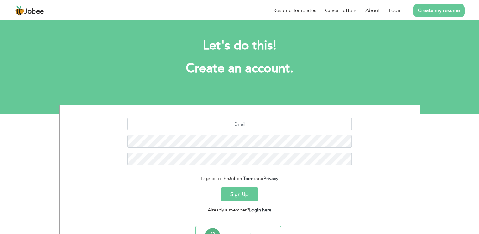
click at [431, 13] on link "Create my resume" at bounding box center [440, 11] width 52 height 14
click at [454, 8] on link "Create my resume" at bounding box center [440, 11] width 52 height 14
click at [434, 13] on link "Create my resume" at bounding box center [440, 11] width 52 height 14
click at [419, 12] on link "Create my resume" at bounding box center [440, 11] width 52 height 14
click at [248, 127] on input "text" at bounding box center [239, 124] width 225 height 13
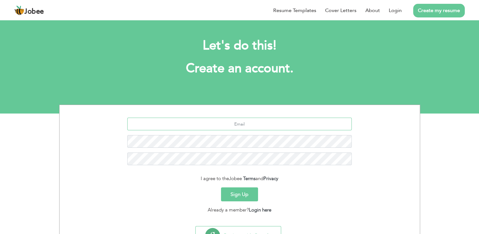
type input "[EMAIL_ADDRESS][DOMAIN_NAME]"
click at [242, 195] on button "Sign Up" at bounding box center [239, 194] width 37 height 14
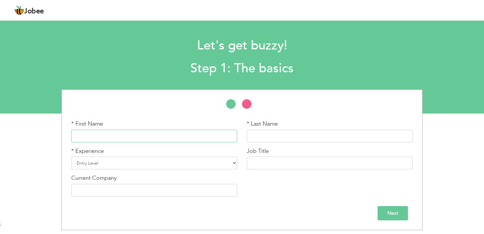
click at [140, 137] on input "text" at bounding box center [154, 136] width 166 height 13
type input "Zubair"
type input "Ahmed"
click at [125, 160] on select "Entry Level Less than 1 Year 1 Year 2 Years 3 Years 4 Years 5 Years 6 Years 7 Y…" at bounding box center [154, 163] width 166 height 13
select select "14"
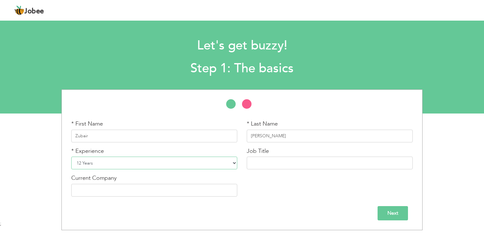
click at [71, 157] on select "Entry Level Less than 1 Year 1 Year 2 Years 3 Years 4 Years 5 Years 6 Years 7 Y…" at bounding box center [154, 163] width 166 height 13
click at [265, 164] on input "text" at bounding box center [330, 163] width 166 height 13
type input "Construction Manager Technician"
click at [166, 191] on input "text" at bounding box center [154, 190] width 166 height 13
type input "Eighteen by Ora (Elite estates Private Limited)"
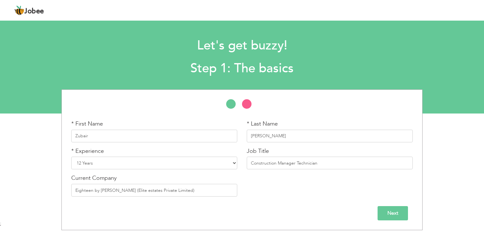
click at [389, 213] on input "Next" at bounding box center [393, 213] width 30 height 14
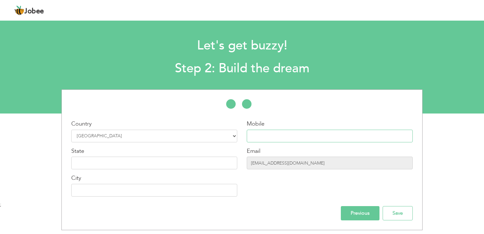
click at [288, 135] on input "text" at bounding box center [330, 136] width 166 height 13
type input "23333503646"
type input "Islamabad"
click at [253, 135] on input "23333503646" at bounding box center [330, 136] width 166 height 13
click at [290, 135] on input "+923333503646" at bounding box center [330, 136] width 166 height 13
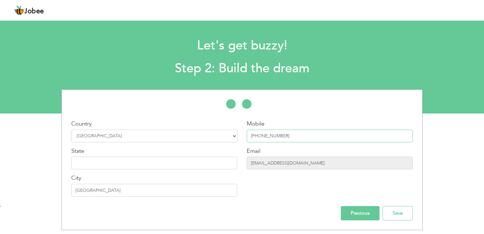
type input "+923333503646"
click at [183, 163] on input "text" at bounding box center [154, 163] width 166 height 13
type input "Islamabad"
click at [394, 215] on input "Save" at bounding box center [398, 213] width 30 height 14
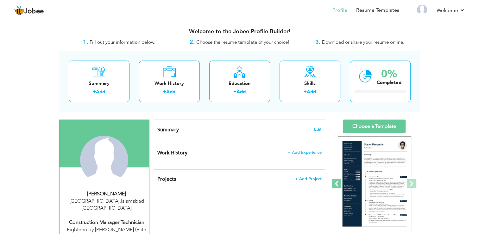
click at [338, 181] on span at bounding box center [337, 184] width 10 height 10
click at [336, 184] on span at bounding box center [337, 184] width 10 height 10
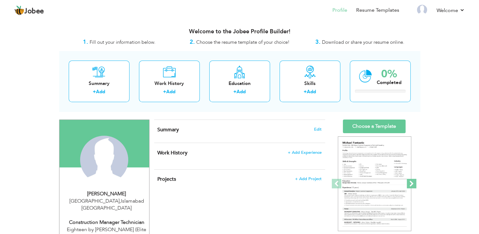
click at [409, 183] on span at bounding box center [412, 184] width 10 height 10
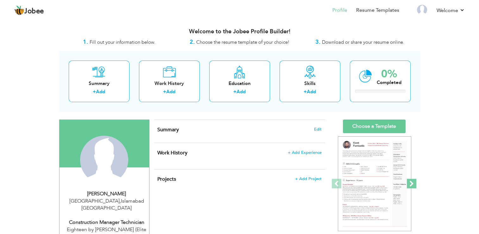
click at [409, 183] on span at bounding box center [412, 184] width 10 height 10
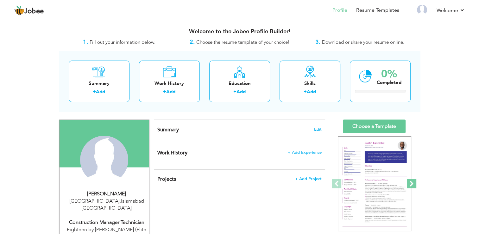
click at [409, 183] on span at bounding box center [412, 184] width 10 height 10
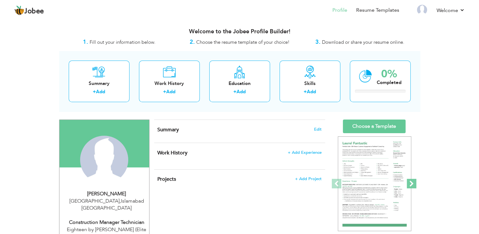
click at [409, 183] on span at bounding box center [412, 184] width 10 height 10
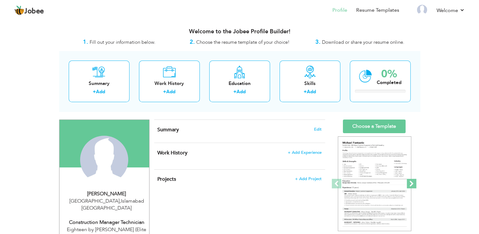
click at [414, 185] on span at bounding box center [412, 184] width 10 height 10
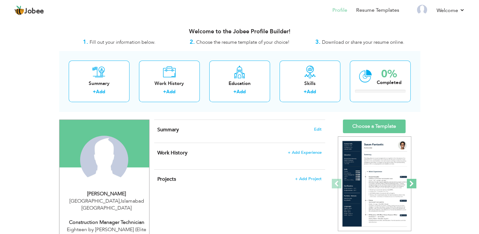
click at [414, 185] on span at bounding box center [412, 184] width 10 height 10
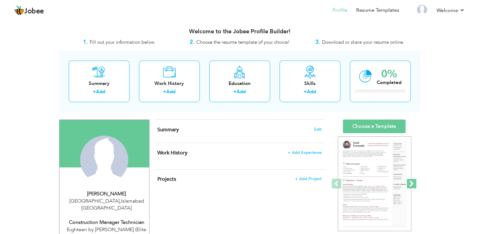
click at [414, 185] on span at bounding box center [412, 184] width 10 height 10
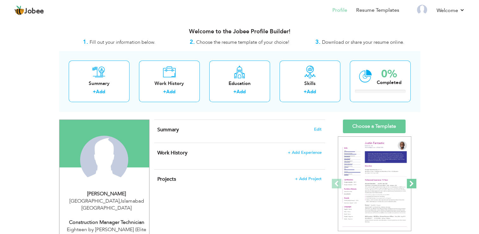
click at [414, 185] on span at bounding box center [412, 184] width 10 height 10
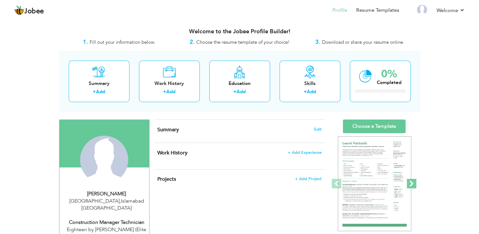
click at [414, 185] on span at bounding box center [412, 184] width 10 height 10
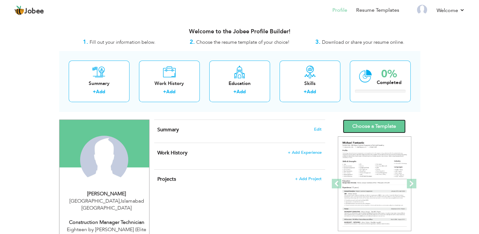
click at [380, 124] on link "Choose a Template" at bounding box center [374, 126] width 63 height 14
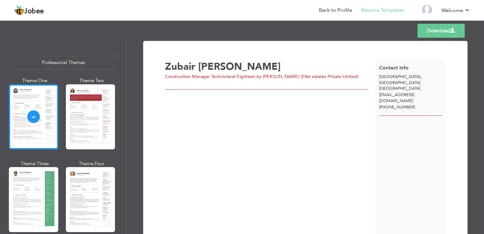
click at [32, 119] on div at bounding box center [33, 116] width 49 height 65
drag, startPoint x: 127, startPoint y: 53, endPoint x: 125, endPoint y: 77, distance: 24.2
click at [125, 77] on div "Professional Themes Theme One Theme Two Theme Three Theme Four" at bounding box center [242, 136] width 484 height 195
drag, startPoint x: 125, startPoint y: 77, endPoint x: 124, endPoint y: 55, distance: 22.5
click at [124, 55] on div "Professional Themes Theme One Theme Two Theme Three Theme Six" at bounding box center [63, 136] width 126 height 195
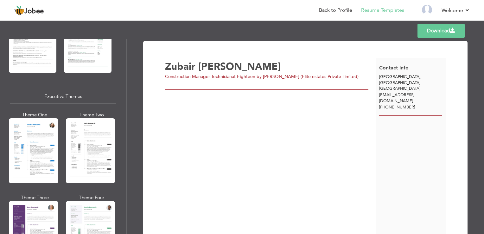
scroll to position [431, 0]
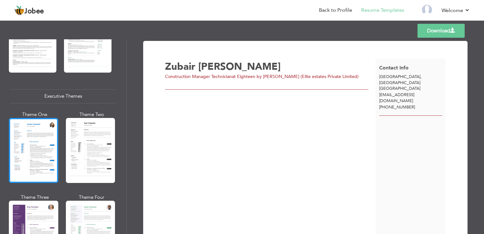
click at [46, 135] on div at bounding box center [33, 150] width 49 height 65
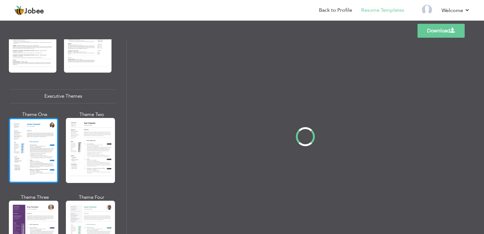
scroll to position [431, 0]
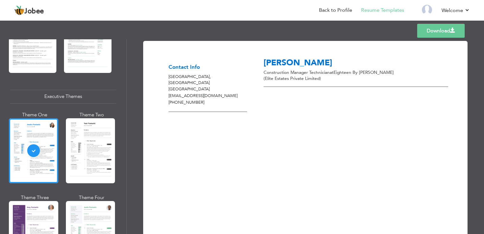
click at [295, 113] on div "Zubair Ahmed Construction Manager Technician at Eighteen by Ora (Elite estates …" at bounding box center [354, 145] width 195 height 176
click at [344, 27] on div "Templates Download" at bounding box center [242, 31] width 484 height 20
click at [312, 37] on div "Templates Download" at bounding box center [242, 31] width 484 height 20
click at [444, 34] on link "Download" at bounding box center [441, 31] width 48 height 14
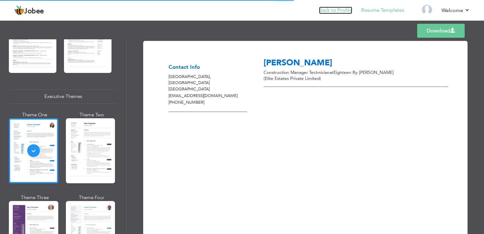
click at [334, 10] on link "Back to Profile" at bounding box center [335, 10] width 33 height 7
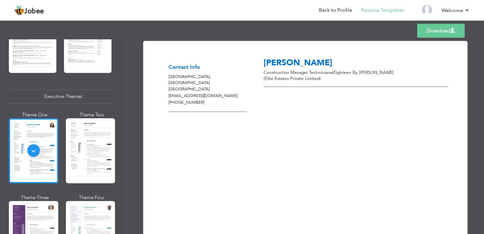
click at [318, 34] on div "Templates Download" at bounding box center [242, 31] width 484 height 20
click at [331, 8] on link "Back to Profile" at bounding box center [335, 10] width 33 height 7
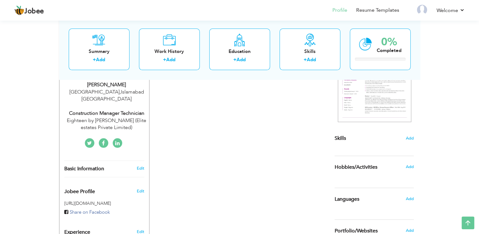
scroll to position [119, 0]
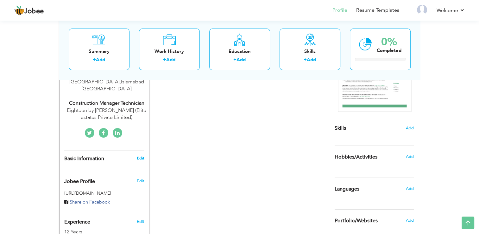
click at [141, 155] on link "Edit" at bounding box center [141, 158] width 8 height 6
type input "Zubair"
type input "[PERSON_NAME]"
type input "[PHONE_NUMBER]"
select select "number:166"
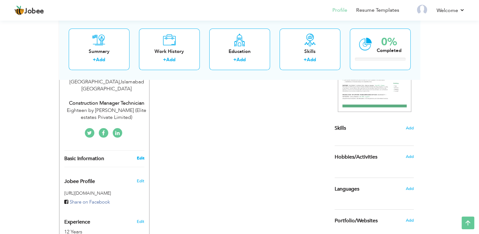
type input "[GEOGRAPHIC_DATA]"
select select "number:14"
type input "Eighteen by [PERSON_NAME] (Elite estates Private Limited)"
type input "Construction Manager Technician"
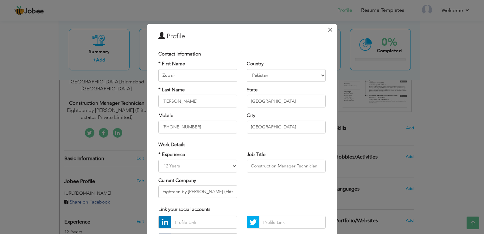
click at [329, 29] on span "×" at bounding box center [330, 29] width 5 height 11
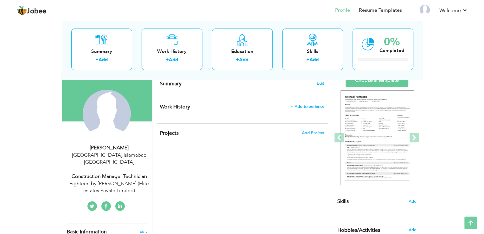
scroll to position [0, 0]
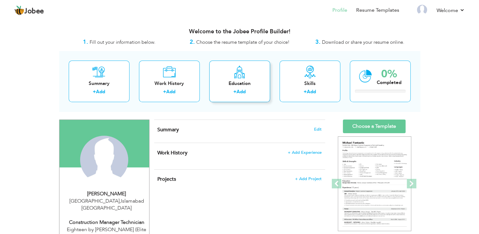
click at [225, 78] on div "Education + Add" at bounding box center [239, 82] width 61 height 42
radio input "true"
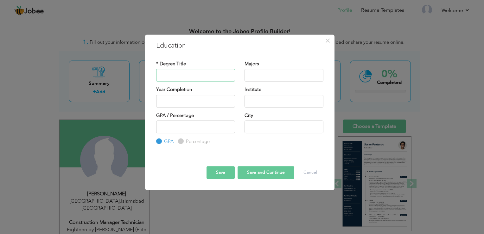
click at [210, 74] on input "text" at bounding box center [195, 75] width 79 height 13
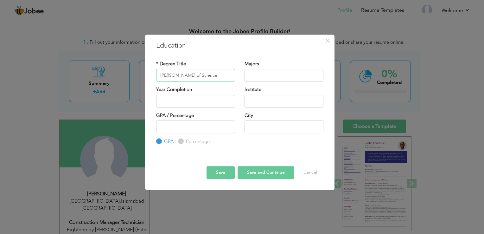
type input "Batchlor of Science"
click at [274, 69] on input "text" at bounding box center [284, 75] width 79 height 13
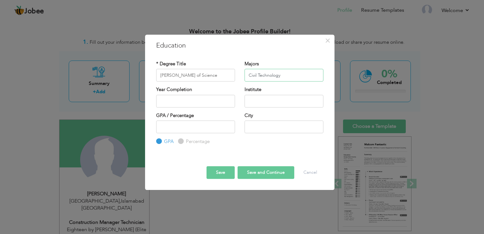
type input "Civil Technology"
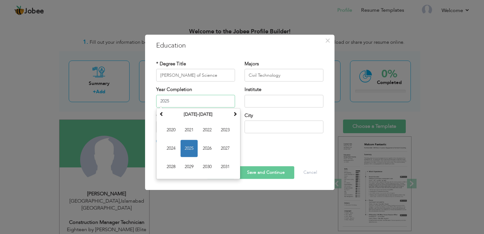
click at [183, 103] on input "2025" at bounding box center [195, 101] width 79 height 13
click at [191, 131] on span "2021" at bounding box center [189, 129] width 17 height 17
type input "2021"
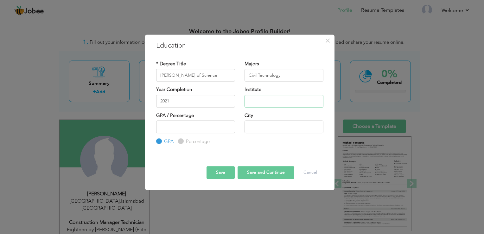
click at [259, 102] on input "text" at bounding box center [284, 101] width 79 height 13
type input "Preston institute of Management Science & Technology"
click at [210, 126] on input "number" at bounding box center [195, 126] width 79 height 13
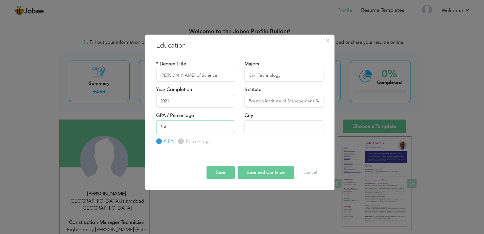
type input "3.4"
click at [282, 124] on input "text" at bounding box center [284, 126] width 79 height 13
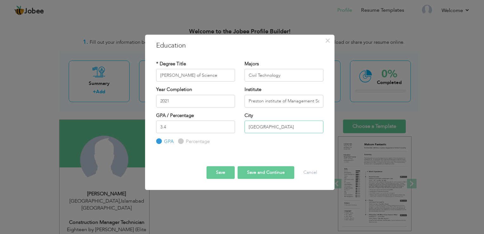
type input "[GEOGRAPHIC_DATA]"
click at [259, 172] on button "Save and Continue" at bounding box center [266, 172] width 57 height 13
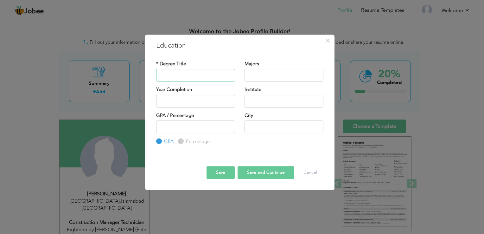
click at [201, 76] on input "text" at bounding box center [195, 75] width 79 height 13
type input "Diploma of Associate Engineer"
click at [278, 73] on input "text" at bounding box center [284, 75] width 79 height 13
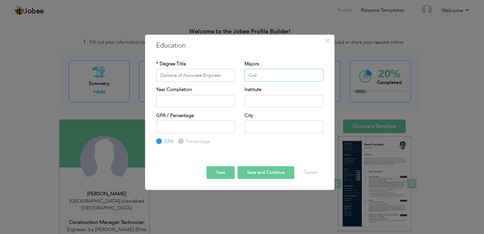
type input "Civil"
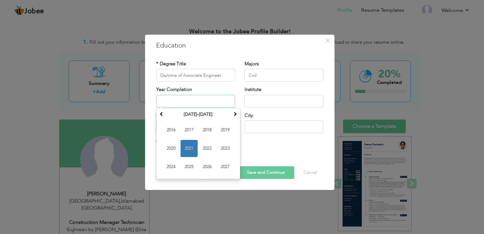
click at [203, 101] on input "text" at bounding box center [195, 101] width 79 height 13
click at [180, 101] on input "text" at bounding box center [195, 101] width 79 height 13
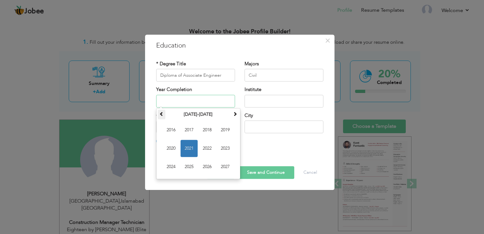
click at [161, 112] on span at bounding box center [161, 114] width 4 height 4
click at [171, 146] on span "2010" at bounding box center [171, 148] width 17 height 17
type input "2010"
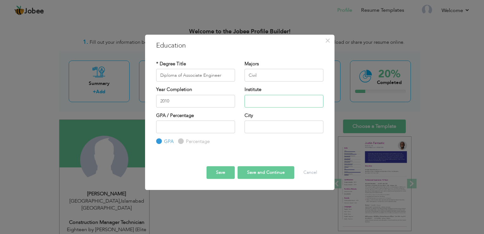
click at [262, 102] on input "text" at bounding box center [284, 101] width 79 height 13
type input "Govt: Monotechnic Institute,"
click at [280, 132] on input "text" at bounding box center [284, 126] width 79 height 13
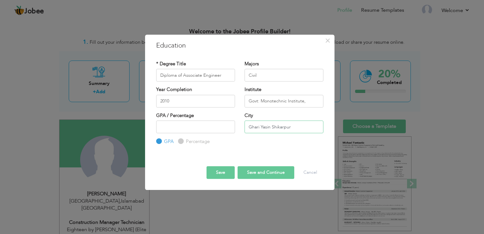
type input "Ghari Yasin Shikarpur"
click at [194, 125] on input "number" at bounding box center [195, 126] width 79 height 13
click at [182, 140] on input "Percentage" at bounding box center [180, 141] width 4 height 4
radio input "true"
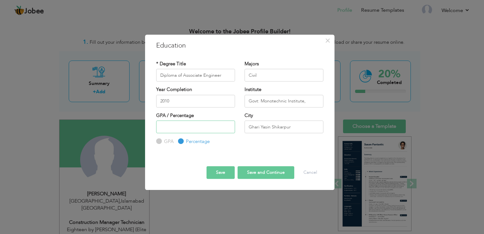
click at [184, 129] on input "number" at bounding box center [195, 126] width 79 height 13
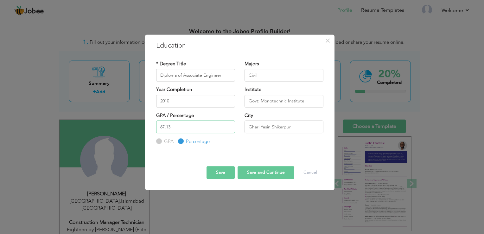
type input "67.13"
click at [273, 140] on div "GPA / Percentage 67.13 GPA Percentage" at bounding box center [239, 128] width 177 height 33
click at [276, 172] on button "Save and Continue" at bounding box center [266, 172] width 57 height 13
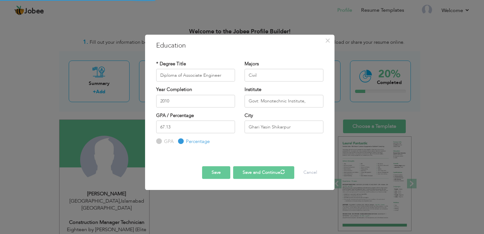
radio input "true"
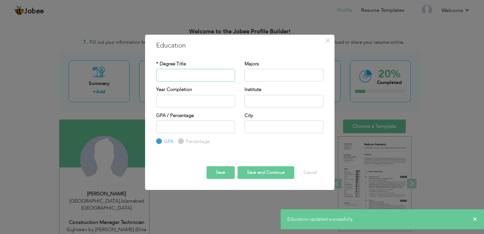
click at [205, 75] on input "text" at bounding box center [195, 75] width 79 height 13
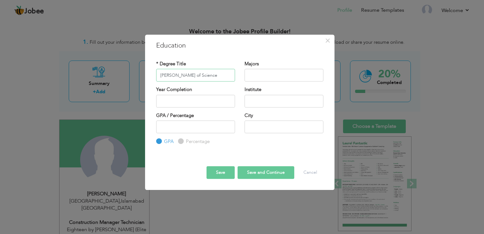
type input "Batchelor of Science"
click at [266, 74] on input "text" at bounding box center [284, 75] width 79 height 13
type input "Zoology, Botany"
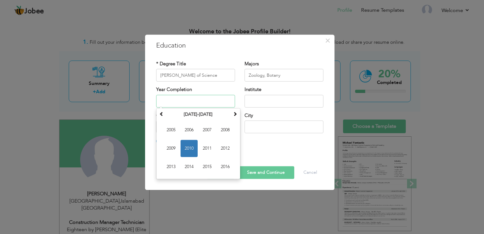
click at [198, 105] on input "text" at bounding box center [195, 101] width 79 height 13
click at [211, 104] on input "text" at bounding box center [195, 101] width 79 height 13
click at [186, 131] on span "2006" at bounding box center [189, 129] width 17 height 17
type input "2006"
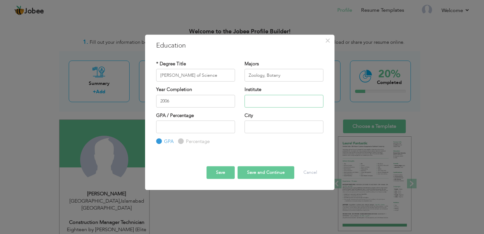
click at [270, 100] on input "text" at bounding box center [284, 101] width 79 height 13
type input "Shah Abdul Latif University, Khairpur"
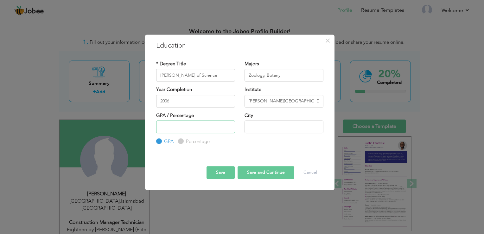
click at [208, 127] on input "number" at bounding box center [195, 126] width 79 height 13
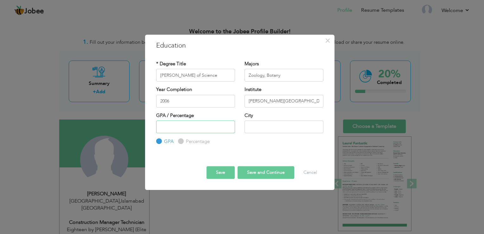
click at [189, 127] on input "number" at bounding box center [195, 126] width 79 height 13
type input "1"
click at [266, 126] on input "text" at bounding box center [284, 126] width 79 height 13
type input "Khairpur"
click at [267, 144] on div "GPA / Percentage GPA Percentage City" at bounding box center [239, 128] width 177 height 33
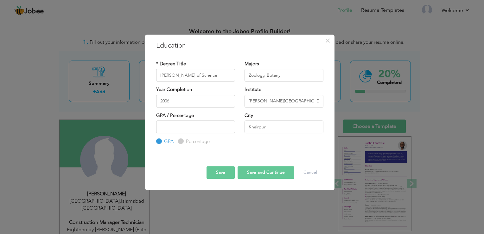
click at [260, 172] on button "Save and Continue" at bounding box center [266, 172] width 57 height 13
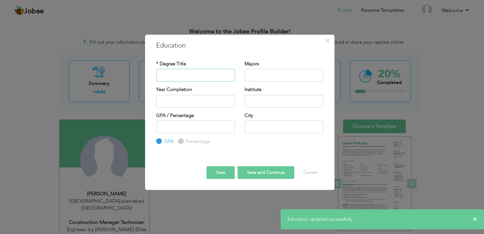
click at [181, 74] on input "text" at bounding box center [195, 75] width 79 height 13
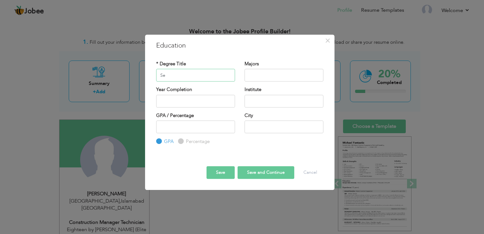
type input "S"
type input "Higher Secondary School Certificate"
click at [269, 73] on input "text" at bounding box center [284, 75] width 79 height 13
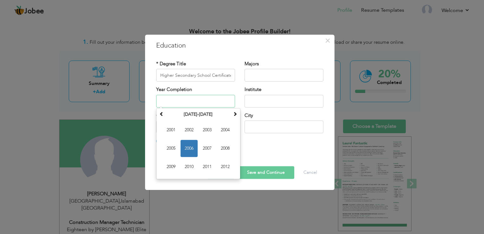
click at [211, 100] on input "text" at bounding box center [195, 101] width 79 height 13
click at [224, 128] on span "2004" at bounding box center [225, 129] width 17 height 17
type input "2004"
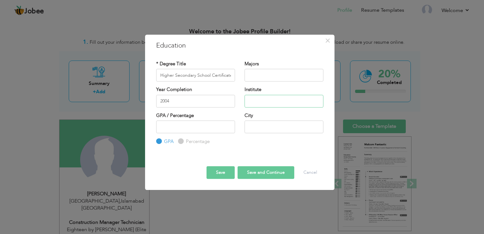
click at [268, 100] on input "text" at bounding box center [284, 101] width 79 height 13
type input "C"
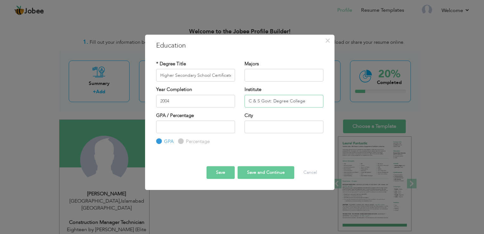
type input "C & S Govt: Degree College"
click at [202, 131] on input "number" at bounding box center [195, 126] width 79 height 13
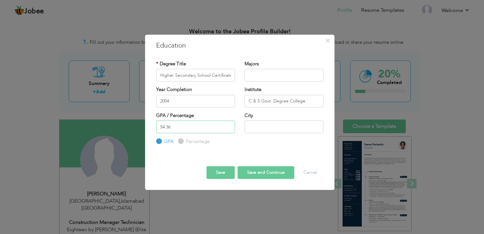
type input "54.36"
click at [256, 128] on input "text" at bounding box center [284, 126] width 79 height 13
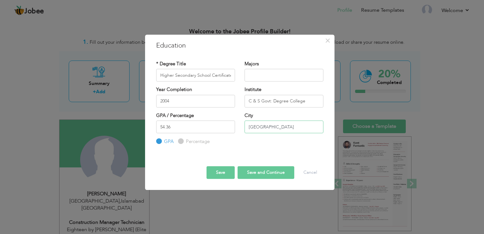
click at [279, 127] on input "[GEOGRAPHIC_DATA]" at bounding box center [284, 126] width 79 height 13
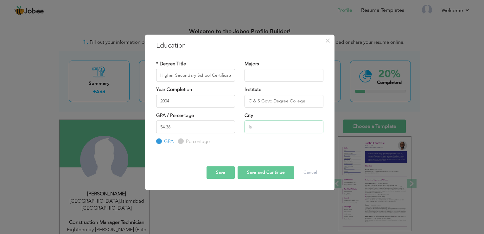
type input "I"
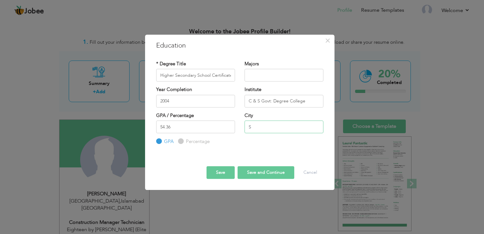
type input "Shikarpur, Pak"
click at [184, 141] on label "Percentage" at bounding box center [196, 141] width 25 height 7
click at [182, 141] on input "Percentage" at bounding box center [180, 141] width 4 height 4
radio input "true"
click at [265, 172] on button "Save and Continue" at bounding box center [266, 172] width 57 height 13
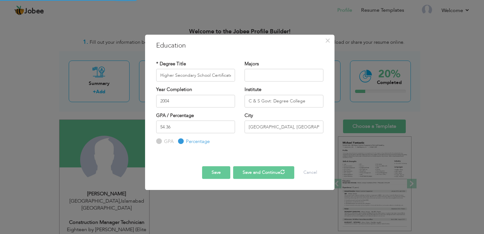
radio input "true"
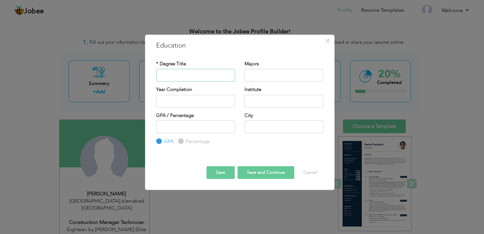
click at [203, 79] on input "text" at bounding box center [195, 75] width 79 height 13
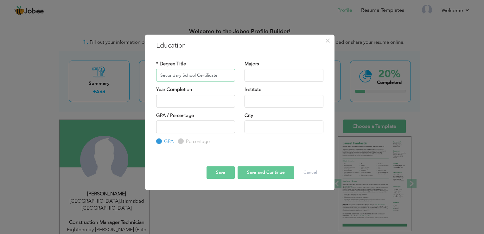
type input "Secondary School Certificate"
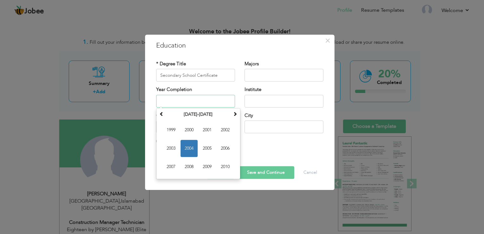
click at [210, 103] on input "text" at bounding box center [195, 101] width 79 height 13
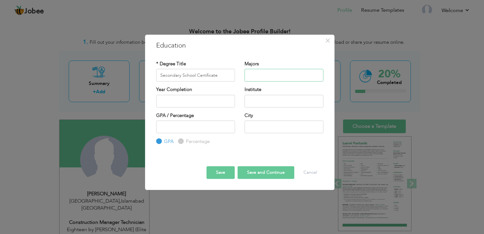
click at [262, 72] on input "text" at bounding box center [284, 75] width 79 height 13
type input "Science"
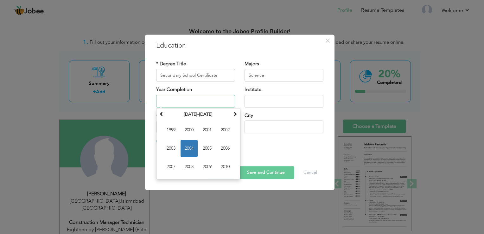
click at [217, 98] on input "text" at bounding box center [195, 101] width 79 height 13
click at [227, 127] on span "2002" at bounding box center [225, 129] width 17 height 17
type input "2002"
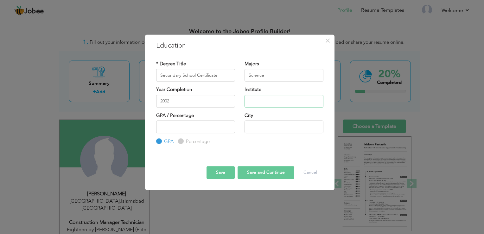
click at [267, 99] on input "text" at bounding box center [284, 101] width 79 height 13
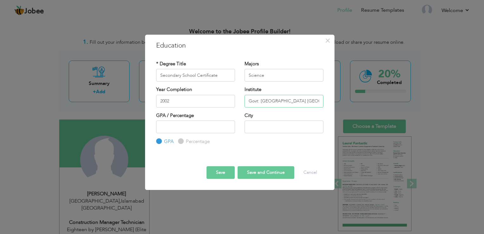
type input "Govt: High School Khanpur"
click at [192, 129] on input "number" at bounding box center [195, 126] width 79 height 13
click at [179, 128] on input "number" at bounding box center [195, 126] width 79 height 13
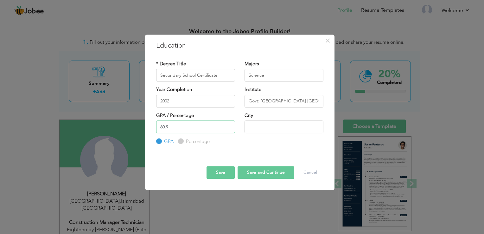
type input "60.9"
click at [184, 141] on label "Percentage" at bounding box center [196, 141] width 25 height 7
click at [182, 141] on input "Percentage" at bounding box center [180, 141] width 4 height 4
radio input "true"
click at [266, 128] on input "text" at bounding box center [284, 126] width 79 height 13
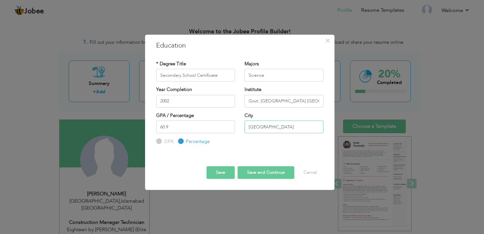
click at [279, 129] on input "[GEOGRAPHIC_DATA]" at bounding box center [284, 126] width 79 height 13
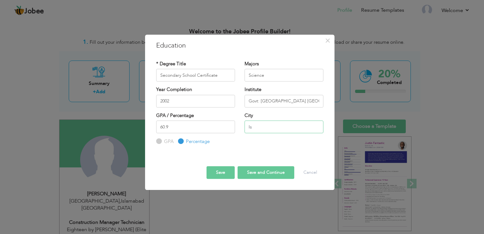
type input "I"
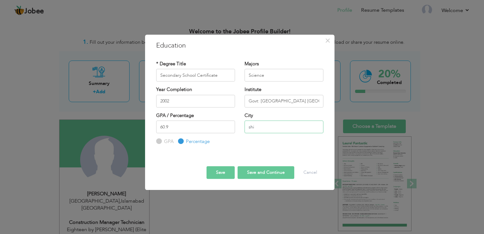
type input "Shikarpur, Pak"
click at [264, 175] on button "Save and Continue" at bounding box center [266, 172] width 57 height 13
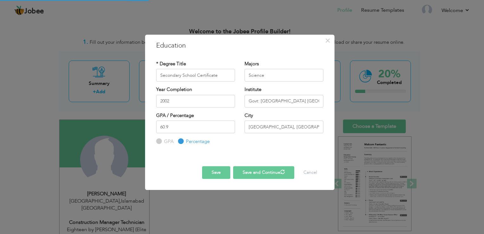
radio input "true"
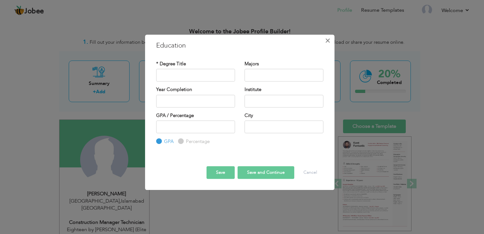
click at [328, 42] on span "×" at bounding box center [327, 40] width 5 height 11
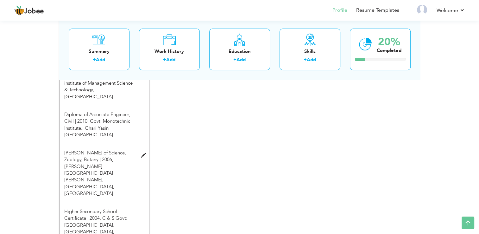
scroll to position [325, 0]
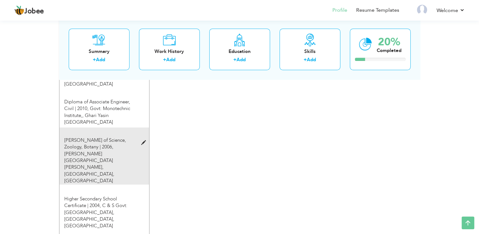
click at [140, 137] on div "Batchelor of Science, Zoology, Botany | 2006, Shah Abdul Latif University, Khai…" at bounding box center [101, 161] width 82 height 48
type input "Batchelor of Science"
type input "Zoology, Botany"
type input "2006"
type input "Shah Abdul Latif University, Khairpur"
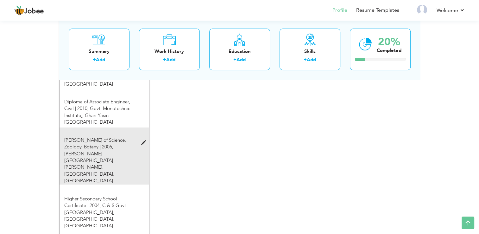
type input "Khairpur"
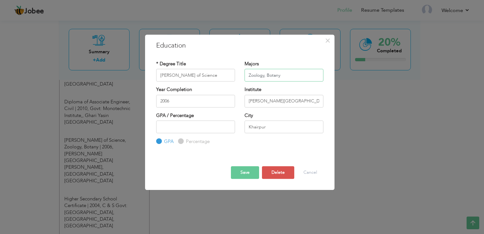
click at [285, 73] on input "Zoology, Botany" at bounding box center [284, 75] width 79 height 13
type input "Z"
click at [245, 174] on button "Save" at bounding box center [245, 172] width 28 height 13
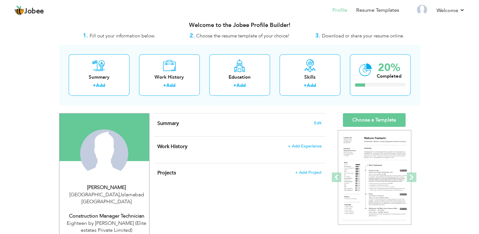
scroll to position [0, 0]
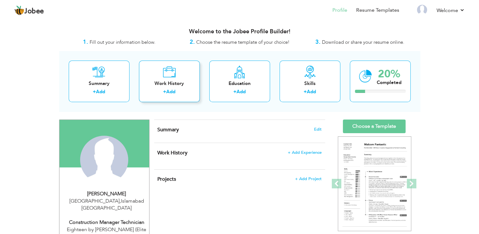
click at [152, 83] on div "Work History" at bounding box center [169, 83] width 51 height 7
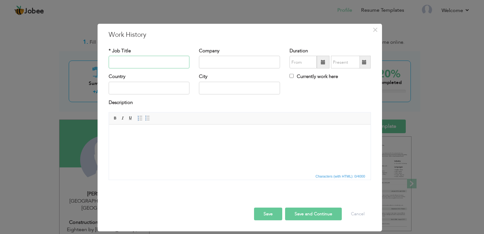
click at [143, 61] on input "text" at bounding box center [149, 62] width 81 height 13
type input "Construction Manager Technician"
click at [245, 61] on input "text" at bounding box center [239, 62] width 81 height 13
type input "Eighteen by [PERSON_NAME] (Elite estates Private Limited)"
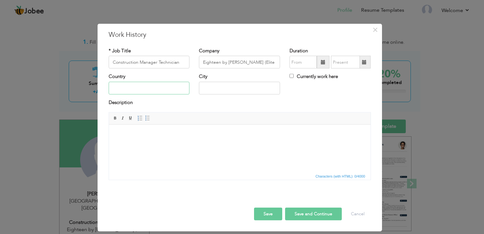
type input "[GEOGRAPHIC_DATA]"
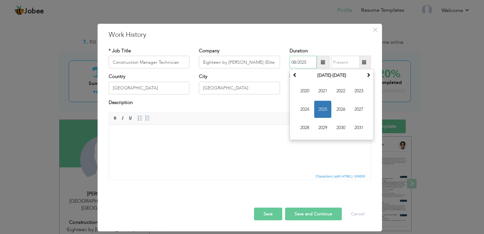
click at [309, 62] on input "08/2025" at bounding box center [303, 62] width 27 height 13
click at [344, 88] on span "2022" at bounding box center [340, 90] width 17 height 17
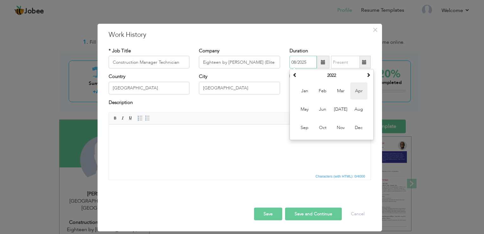
click at [357, 90] on span "Apr" at bounding box center [359, 90] width 17 height 17
type input "04/2022"
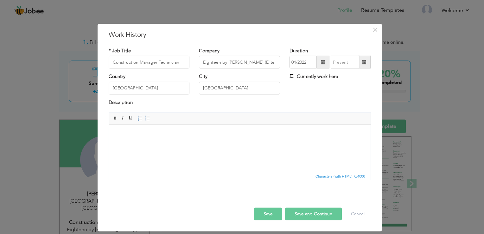
click at [291, 75] on input "Currently work here" at bounding box center [292, 76] width 4 height 4
checkbox input "true"
click at [159, 130] on html at bounding box center [240, 134] width 262 height 19
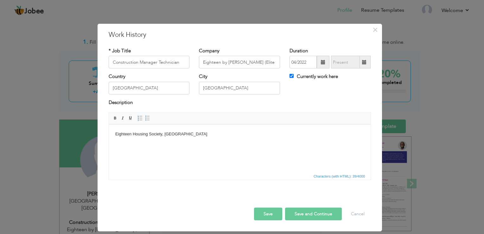
click at [114, 132] on html "Eighteen Housing Society, Islamabad Pak" at bounding box center [240, 134] width 262 height 19
click at [222, 138] on html "Project: Eighteen Housing Society, [GEOGRAPHIC_DATA] Pak" at bounding box center [240, 134] width 262 height 19
click at [308, 213] on button "Save and Continue" at bounding box center [313, 214] width 57 height 13
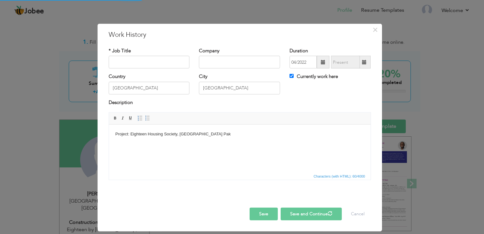
checkbox input "false"
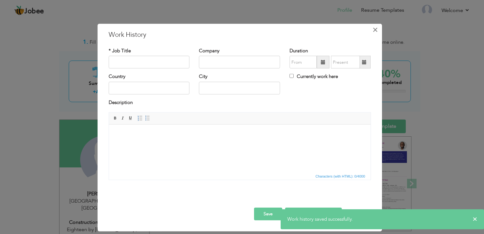
click at [376, 30] on span "×" at bounding box center [375, 29] width 5 height 11
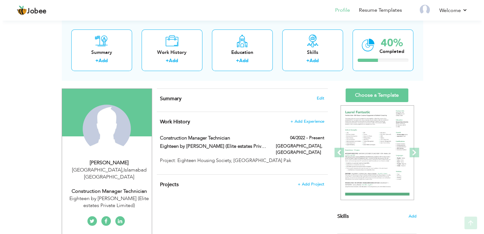
scroll to position [38, 0]
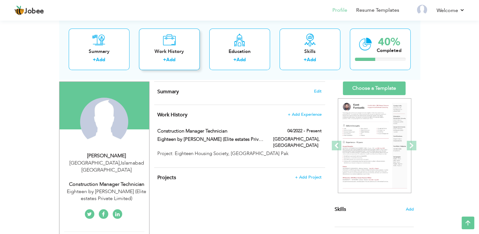
click at [171, 49] on div "Work History" at bounding box center [169, 51] width 51 height 7
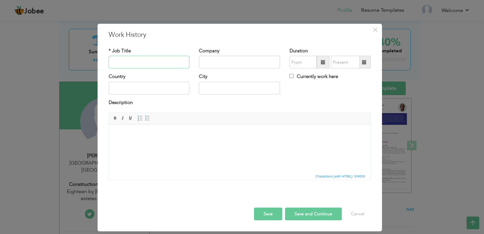
click at [156, 62] on input "text" at bounding box center [149, 62] width 81 height 13
type input "Construction Manager Technician"
click at [229, 64] on input "text" at bounding box center [239, 62] width 81 height 13
type input "Associated Constructors Limited"
click at [323, 63] on span at bounding box center [323, 62] width 4 height 4
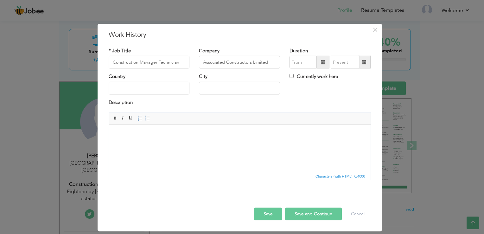
click at [323, 63] on span at bounding box center [323, 62] width 4 height 4
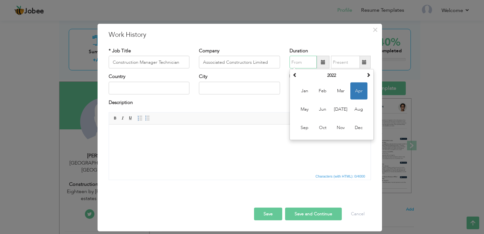
click at [302, 63] on input "text" at bounding box center [303, 62] width 27 height 13
click at [294, 73] on span at bounding box center [295, 75] width 4 height 4
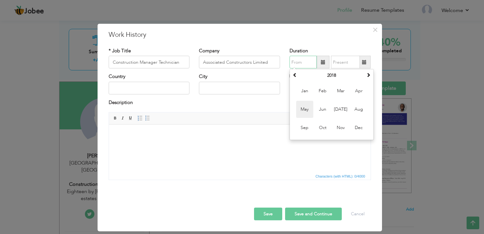
click at [311, 108] on span "May" at bounding box center [304, 109] width 17 height 17
type input "05/2018"
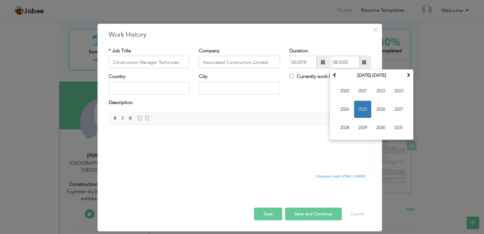
click at [354, 61] on input "08/2025" at bounding box center [345, 62] width 29 height 13
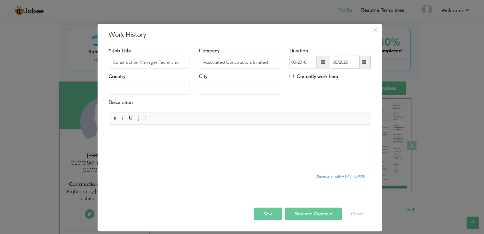
click at [346, 60] on input "08/2025" at bounding box center [345, 62] width 29 height 13
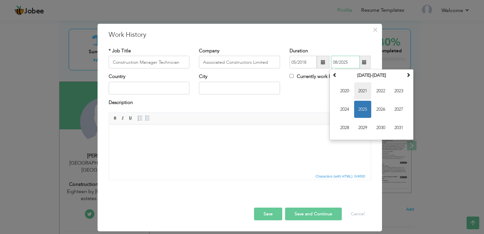
click at [366, 92] on span "2021" at bounding box center [362, 90] width 17 height 17
click at [382, 125] on span "Nov" at bounding box center [380, 127] width 17 height 17
type input "11/2021"
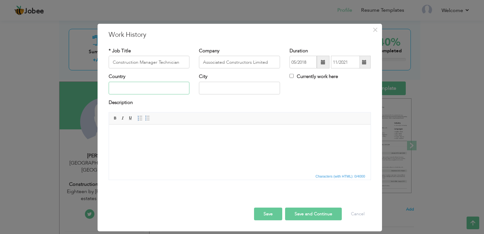
click at [134, 86] on input "text" at bounding box center [149, 88] width 81 height 13
type input "[GEOGRAPHIC_DATA]"
click at [227, 91] on input "[GEOGRAPHIC_DATA]" at bounding box center [239, 88] width 81 height 13
type input "I"
type input "Karachi"
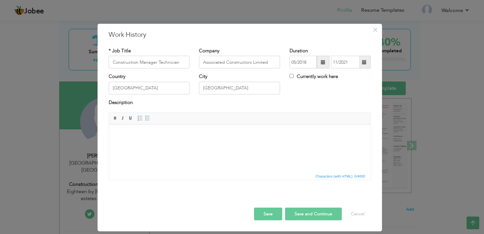
click at [128, 132] on body at bounding box center [239, 134] width 249 height 7
drag, startPoint x: 155, startPoint y: 134, endPoint x: 131, endPoint y: 135, distance: 24.1
click at [131, 135] on body "Project: Emar Cre" at bounding box center [239, 134] width 249 height 7
click at [132, 135] on body "Project: emaar crescent bay karachi" at bounding box center [239, 134] width 249 height 7
click at [196, 144] on html "Project: E maar crescent bay karachi" at bounding box center [240, 134] width 262 height 19
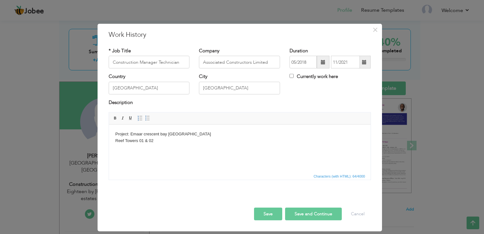
click at [308, 215] on button "Save and Continue" at bounding box center [313, 214] width 57 height 13
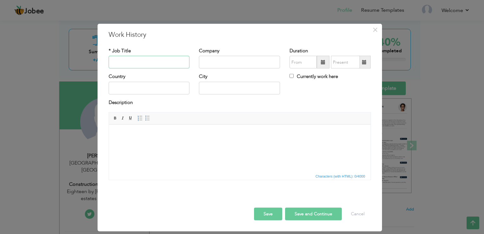
click at [161, 64] on input "text" at bounding box center [149, 62] width 81 height 13
type input "A"
type input "C"
type input "Construction Civil Engineer"
click at [226, 60] on input "text" at bounding box center [239, 62] width 81 height 13
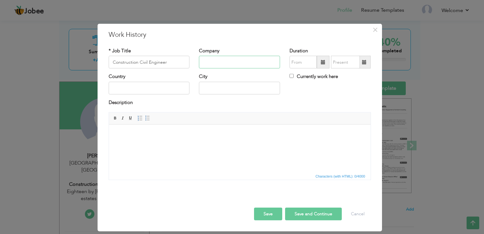
type input "Associated Constructors Limited"
type input "05/2018"
type input "11/2021"
type input "[GEOGRAPHIC_DATA]"
type input "Karachi"
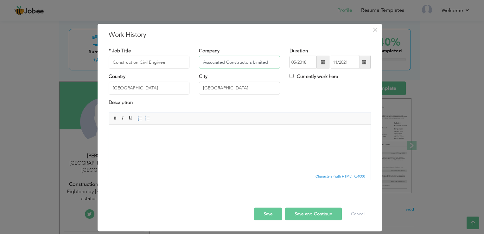
click at [273, 64] on input "Associated Constructors Limited" at bounding box center [239, 62] width 81 height 13
type input "A"
type input "Abaseen Construction Company (Pvt) Ltd"
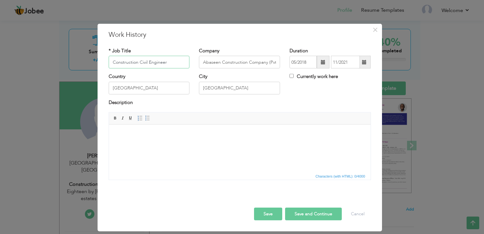
click at [173, 61] on input "Construction Civil Engineer" at bounding box center [149, 62] width 81 height 13
type input "Construction Civil Supervisor"
click at [161, 85] on input "[GEOGRAPHIC_DATA]" at bounding box center [149, 88] width 81 height 13
click at [261, 105] on div "Description" at bounding box center [240, 103] width 262 height 8
click at [322, 62] on span at bounding box center [323, 62] width 4 height 4
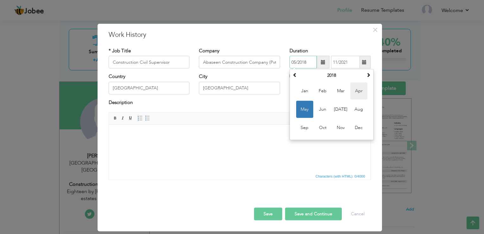
click at [358, 93] on span "Apr" at bounding box center [359, 90] width 17 height 17
type input "04/2018"
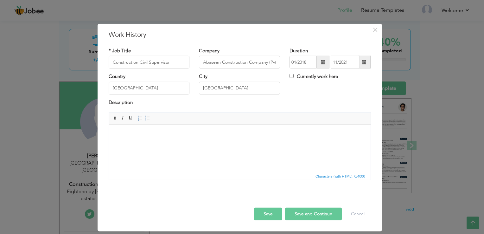
click at [323, 62] on span at bounding box center [323, 62] width 4 height 4
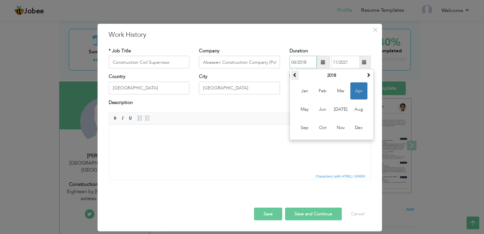
click at [295, 74] on span at bounding box center [295, 75] width 4 height 4
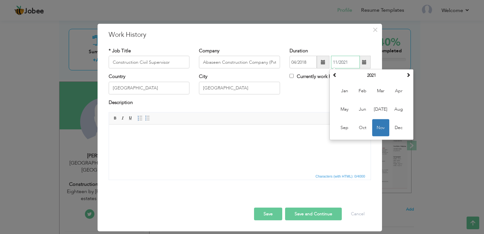
click at [349, 63] on input "11/2021" at bounding box center [345, 62] width 29 height 13
click at [353, 62] on input "11/2021" at bounding box center [345, 62] width 29 height 13
click at [335, 73] on span at bounding box center [335, 75] width 4 height 4
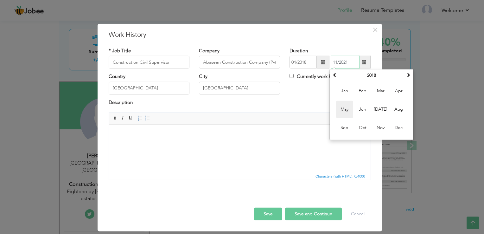
click at [346, 111] on span "May" at bounding box center [344, 109] width 17 height 17
type input "05/2018"
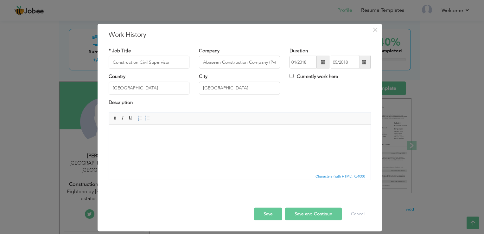
click at [163, 136] on body at bounding box center [239, 134] width 249 height 7
click at [179, 64] on input "Construction Civil Supervisor" at bounding box center [149, 62] width 81 height 13
type input "Construction Civil Supervisor Manager"
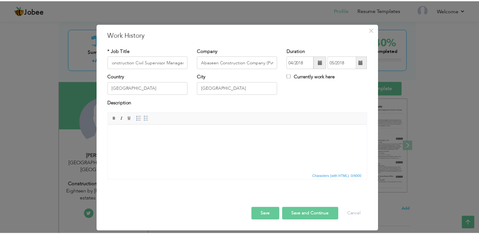
scroll to position [0, 0]
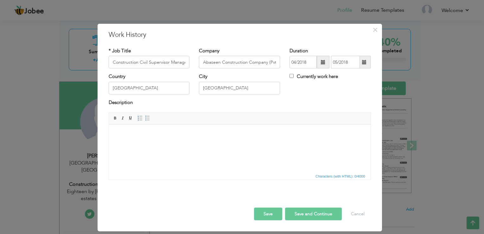
click at [143, 134] on body at bounding box center [239, 134] width 249 height 7
drag, startPoint x: 168, startPoint y: 135, endPoint x: 131, endPoint y: 132, distance: 37.8
click at [131, 132] on body "Project: Getz Pharma" at bounding box center [239, 134] width 249 height 7
click at [316, 213] on button "Save and Continue" at bounding box center [313, 214] width 57 height 13
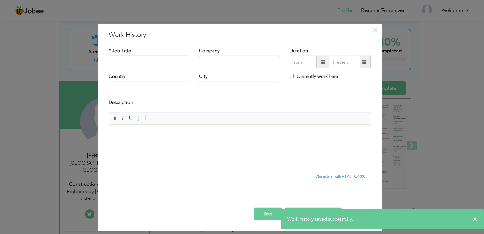
click at [157, 63] on input "text" at bounding box center [149, 62] width 81 height 13
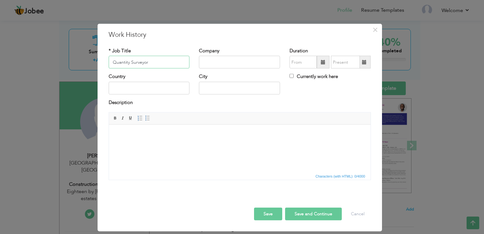
type input "Quantity Surveyor"
click at [247, 64] on input "text" at bounding box center [239, 62] width 81 height 13
type input "Paragon Constructors"
click at [321, 64] on span at bounding box center [323, 62] width 4 height 4
click at [321, 61] on span at bounding box center [323, 62] width 4 height 4
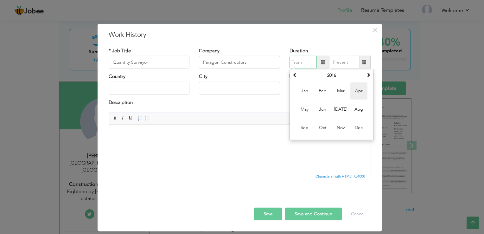
click at [356, 93] on span "Apr" at bounding box center [359, 90] width 17 height 17
type input "04/2016"
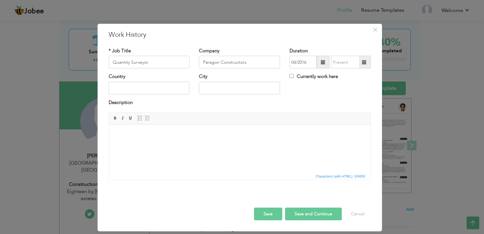
click at [323, 61] on span at bounding box center [323, 62] width 4 height 4
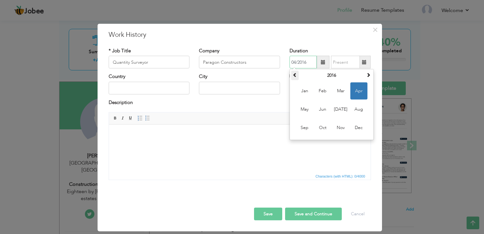
click at [293, 76] on th at bounding box center [295, 76] width 8 height 10
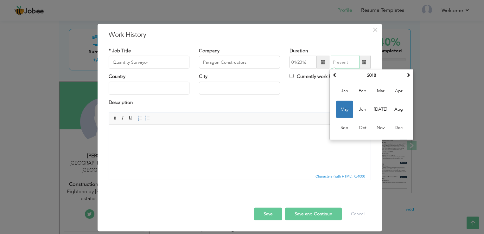
click at [352, 62] on input "text" at bounding box center [345, 62] width 29 height 13
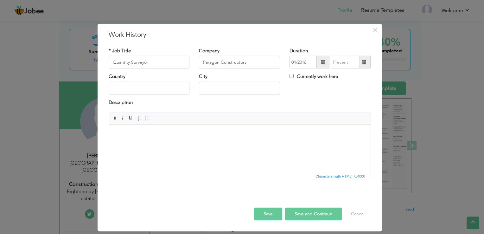
click at [365, 63] on span at bounding box center [364, 62] width 4 height 4
click at [362, 64] on span at bounding box center [364, 62] width 12 height 13
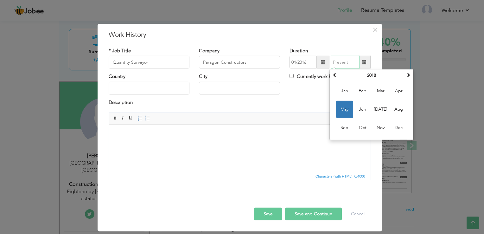
click at [344, 106] on span "May" at bounding box center [344, 109] width 17 height 17
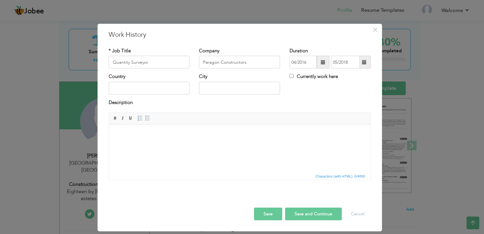
click at [364, 65] on span at bounding box center [364, 62] width 12 height 13
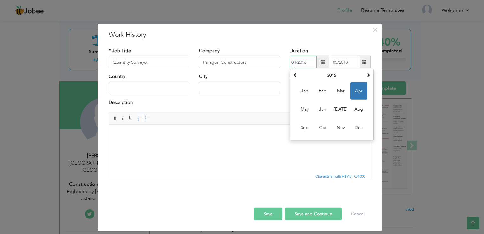
click at [309, 63] on input "04/2016" at bounding box center [303, 62] width 27 height 13
click at [297, 74] on span at bounding box center [295, 75] width 4 height 4
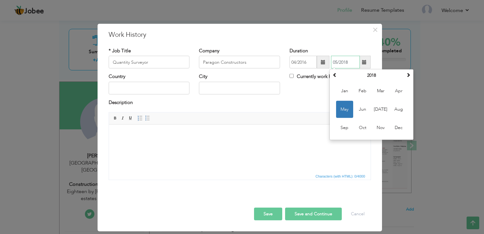
click at [347, 63] on input "05/2018" at bounding box center [345, 62] width 29 height 13
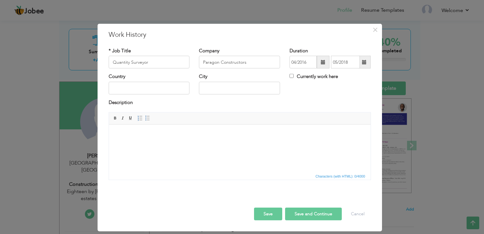
click at [366, 63] on span at bounding box center [364, 62] width 4 height 4
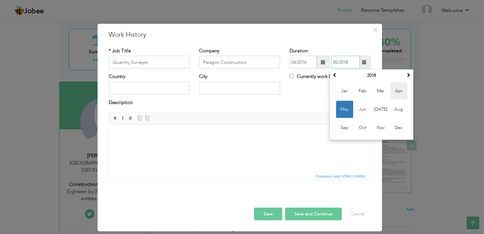
click at [398, 91] on span "Apr" at bounding box center [398, 90] width 17 height 17
type input "04/2018"
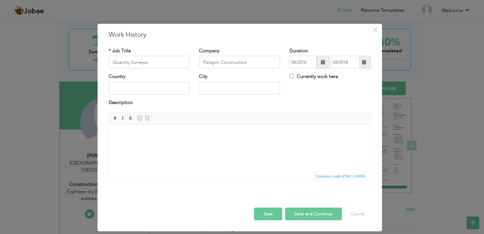
click at [369, 60] on span at bounding box center [364, 62] width 12 height 13
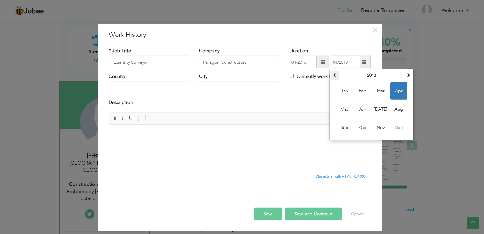
click at [336, 76] on span at bounding box center [335, 75] width 4 height 4
click at [299, 98] on div "Country City Currently work here" at bounding box center [240, 86] width 272 height 26
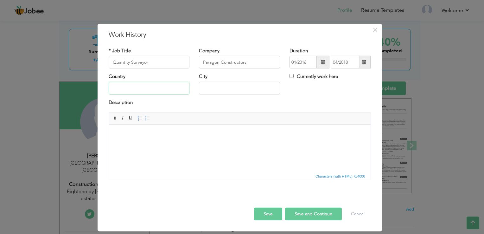
click at [159, 87] on input "text" at bounding box center [149, 88] width 81 height 13
type input "[GEOGRAPHIC_DATA]"
type input "Karachi"
click at [135, 132] on body at bounding box center [239, 134] width 249 height 7
click at [309, 214] on button "Save and Continue" at bounding box center [313, 214] width 57 height 13
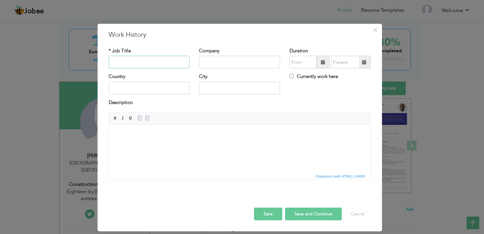
click at [135, 62] on input "text" at bounding box center [149, 62] width 81 height 13
click at [112, 61] on input "Civil Supervisor" at bounding box center [149, 62] width 81 height 13
type input "Construction Civil Supervisor"
click at [230, 65] on input "text" at bounding box center [239, 62] width 81 height 13
type input "Samsung C & T Corporation"
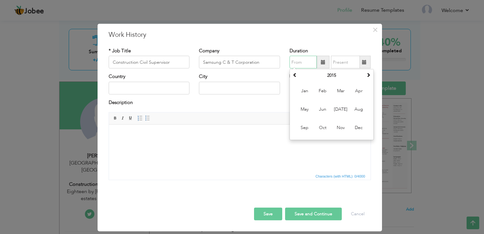
click at [310, 64] on input "text" at bounding box center [303, 62] width 27 height 13
click at [302, 60] on input "text" at bounding box center [303, 62] width 27 height 13
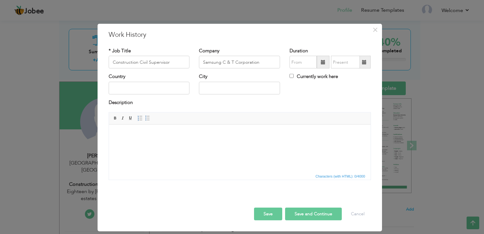
click at [321, 62] on span at bounding box center [323, 62] width 13 height 13
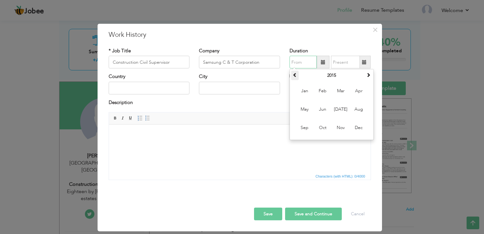
click at [294, 76] on span at bounding box center [295, 75] width 4 height 4
click at [338, 123] on span "Nov" at bounding box center [340, 127] width 17 height 17
type input "11/2013"
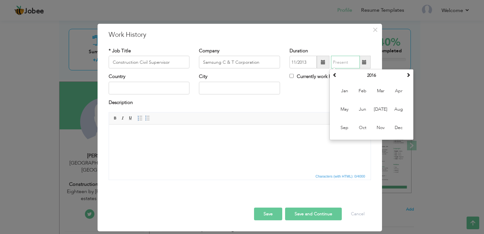
click at [346, 67] on input "text" at bounding box center [345, 62] width 29 height 13
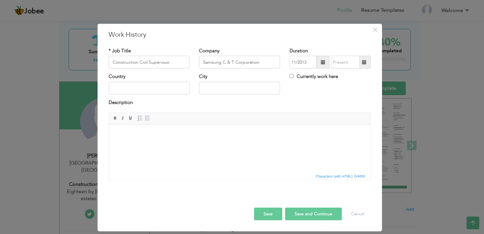
click at [364, 65] on span at bounding box center [364, 62] width 12 height 13
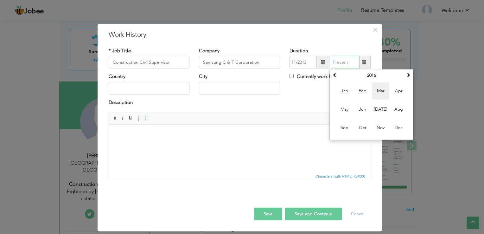
click at [381, 91] on span "Mar" at bounding box center [380, 90] width 17 height 17
type input "03/2016"
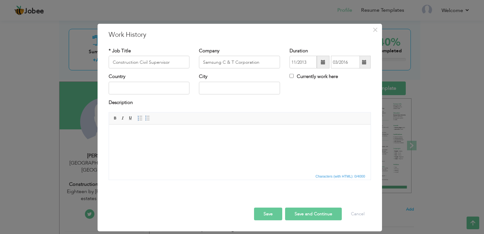
click at [367, 64] on span at bounding box center [364, 62] width 4 height 4
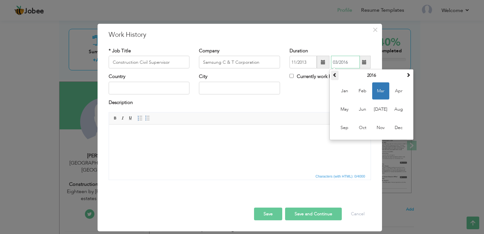
click at [333, 75] on span at bounding box center [335, 75] width 4 height 4
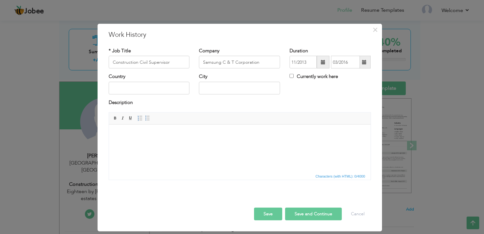
click at [311, 215] on button "Save and Continue" at bounding box center [313, 214] width 57 height 13
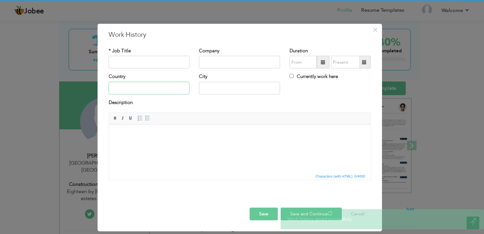
click at [166, 87] on input "text" at bounding box center [149, 88] width 81 height 13
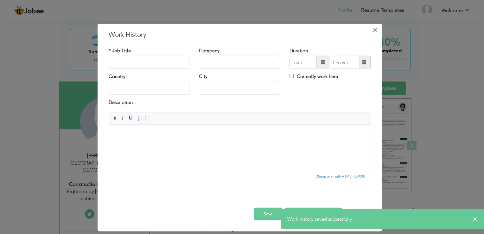
click at [373, 32] on span "×" at bounding box center [375, 29] width 5 height 11
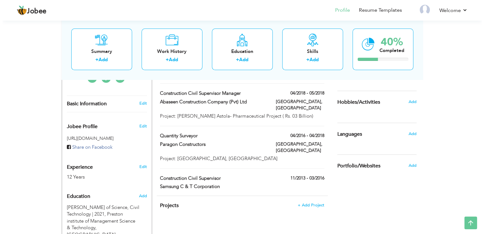
scroll to position [188, 0]
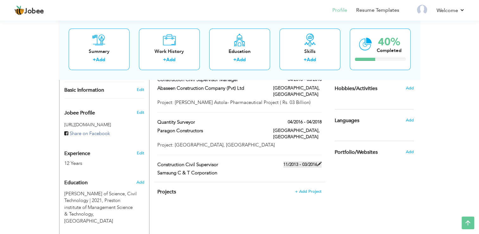
click at [320, 162] on span at bounding box center [320, 164] width 4 height 4
type input "Construction Civil Supervisor"
type input "Samsung C & T Corporation"
type input "11/2013"
type input "03/2016"
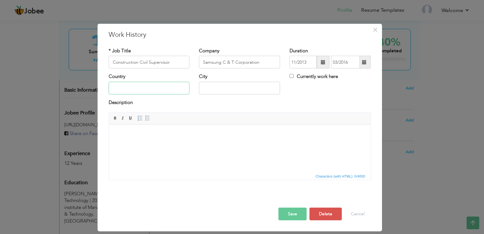
click at [150, 88] on input "text" at bounding box center [149, 88] width 81 height 13
type input "S"
type input "Kingdom of Saudi Arbia"
click at [193, 104] on div "Description" at bounding box center [240, 103] width 262 height 8
click at [230, 89] on input "text" at bounding box center [239, 88] width 81 height 13
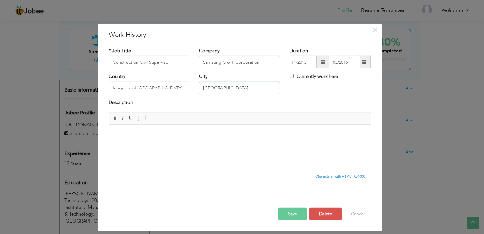
type input "Riyadh"
click at [172, 142] on html at bounding box center [240, 134] width 262 height 19
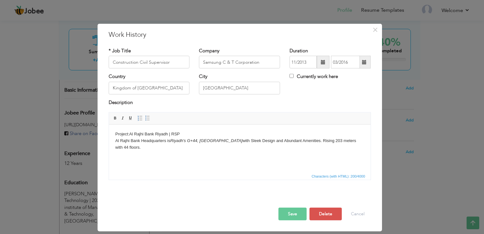
click at [296, 215] on button "Save" at bounding box center [293, 214] width 28 height 13
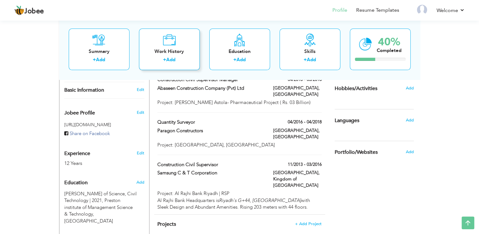
click at [162, 53] on div "Work History" at bounding box center [169, 51] width 51 height 7
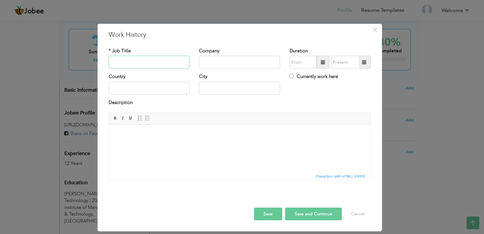
click at [160, 65] on input "text" at bounding box center [149, 62] width 81 height 13
type input "Quantity Surveyor"
click at [227, 58] on input "text" at bounding box center [239, 62] width 81 height 13
type input "Abaseen Construction Company (Pvt) Ltd"
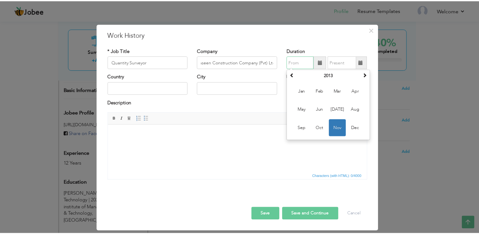
scroll to position [0, 0]
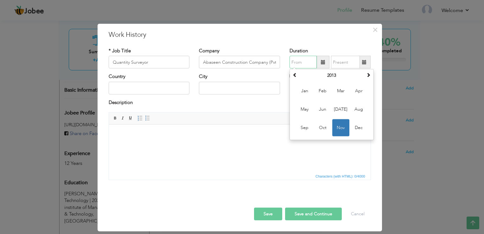
click at [308, 63] on input "text" at bounding box center [303, 62] width 27 height 13
click at [303, 64] on input "text" at bounding box center [303, 62] width 27 height 13
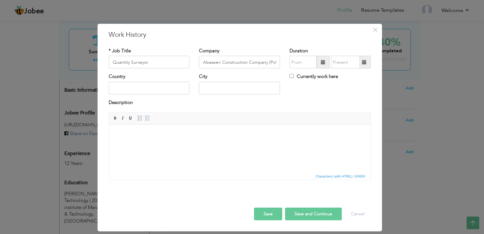
click at [322, 63] on span at bounding box center [323, 62] width 4 height 4
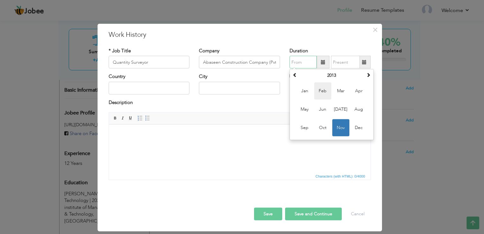
click at [323, 93] on span "Feb" at bounding box center [322, 90] width 17 height 17
type input "02/2013"
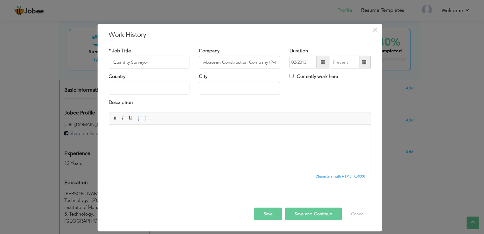
click at [323, 66] on span at bounding box center [323, 62] width 13 height 13
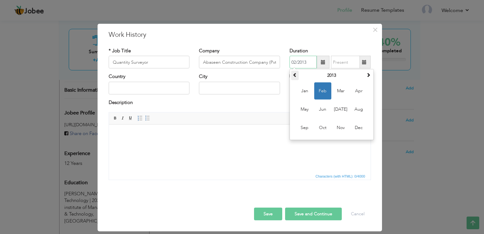
click at [293, 76] on span at bounding box center [295, 75] width 4 height 4
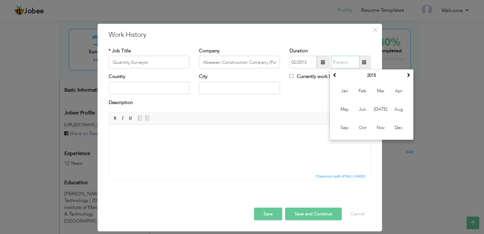
click at [352, 61] on input "text" at bounding box center [345, 62] width 29 height 13
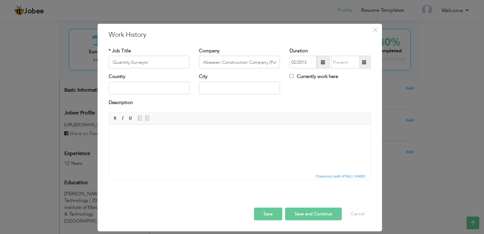
click at [366, 63] on span at bounding box center [364, 62] width 4 height 4
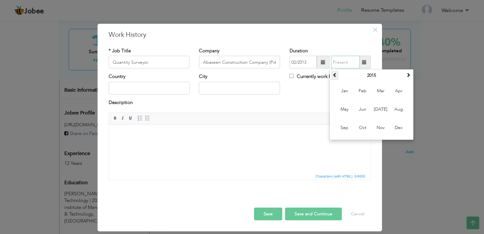
click at [335, 74] on span at bounding box center [335, 75] width 4 height 4
click at [377, 127] on span "Nov" at bounding box center [380, 127] width 17 height 17
type input "11/2013"
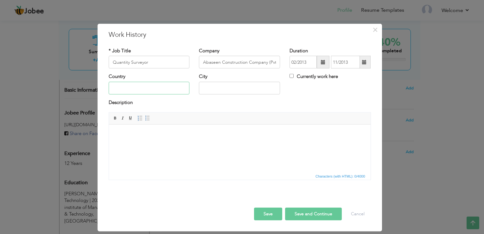
click at [154, 88] on input "text" at bounding box center [149, 88] width 81 height 13
type input "[GEOGRAPHIC_DATA]"
type input "Karachi"
click at [152, 138] on html at bounding box center [240, 134] width 262 height 19
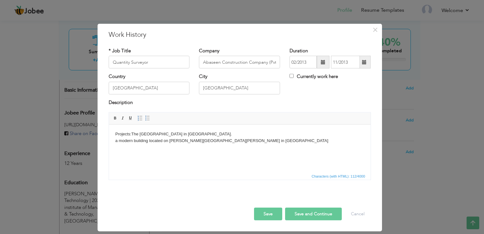
click at [118, 142] on body "Projects: The Residence Tower in Karachi. a modern building located on Khaliq-u…" at bounding box center [239, 137] width 249 height 13
click at [237, 144] on body "Projects: The Residence Tower in Karachi. A modern building located on Khaliq-u…" at bounding box center [239, 137] width 249 height 13
click at [135, 141] on body "Projects: The Residence Tower in Karachi. A modern building located on Khaliq-u…" at bounding box center [239, 137] width 249 height 13
click at [264, 143] on body "Projects: The Residence Tower in Karachi. A modern High Rise building located o…" at bounding box center [239, 137] width 249 height 13
click at [298, 212] on button "Save and Continue" at bounding box center [313, 214] width 57 height 13
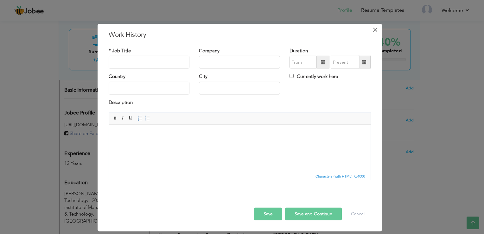
click at [375, 29] on span "×" at bounding box center [375, 29] width 5 height 11
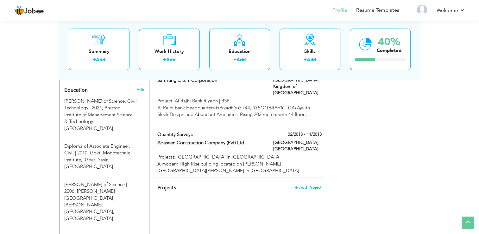
scroll to position [281, 0]
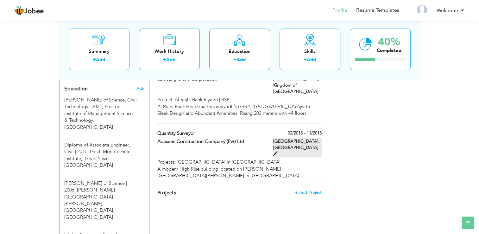
click at [278, 151] on span at bounding box center [275, 153] width 4 height 4
type input "Quantity Surveyor"
type input "Abaseen Construction Company (Pvt) Ltd"
type input "02/2013"
type input "11/2013"
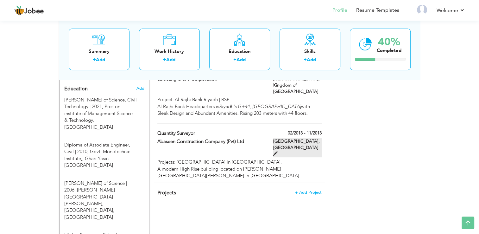
type input "[GEOGRAPHIC_DATA]"
type input "Karachi"
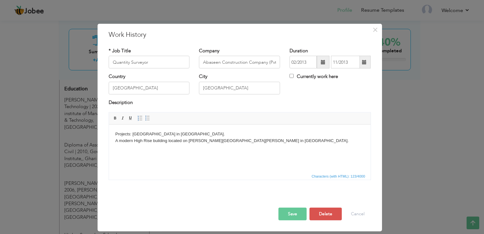
click at [323, 61] on span at bounding box center [323, 62] width 4 height 4
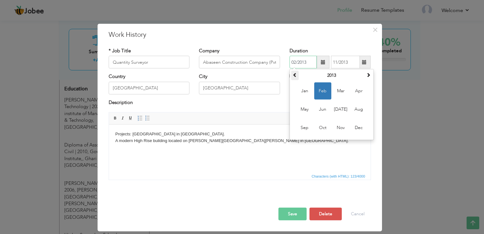
click at [294, 73] on span at bounding box center [295, 75] width 4 height 4
click at [331, 76] on th "2009" at bounding box center [332, 76] width 66 height 10
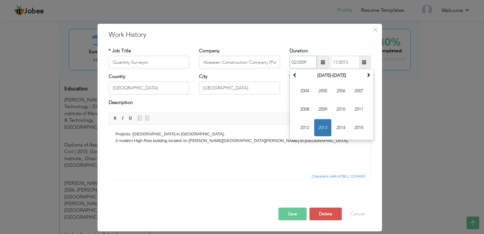
type input "02/2009"
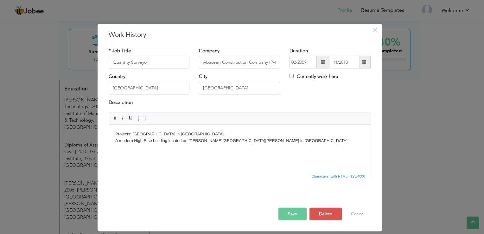
click at [265, 133] on body "Projects: The Residence Tower in Karachi. A modern High Rise building located o…" at bounding box center [239, 137] width 249 height 13
click at [293, 214] on button "Save" at bounding box center [293, 214] width 28 height 13
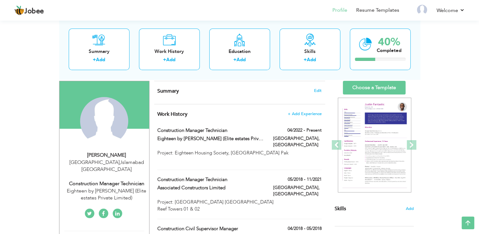
scroll to position [38, 0]
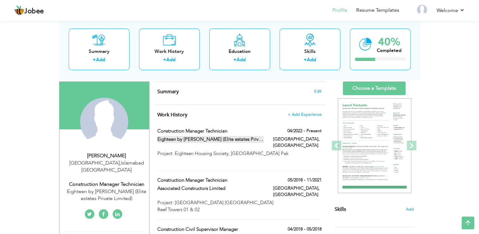
click at [284, 140] on span at bounding box center [286, 139] width 5 height 5
type input "Construction Manager Technician"
type input "Eighteen by [PERSON_NAME] (Elite estates Private Limited)"
type input "04/2022"
type input "[GEOGRAPHIC_DATA]"
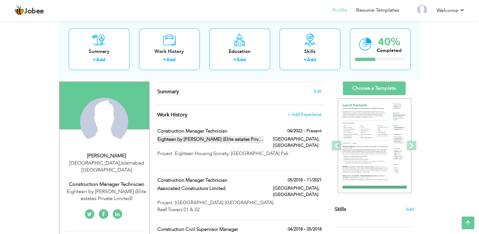
checkbox input "true"
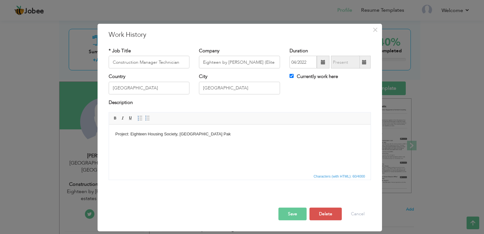
click at [209, 136] on body "Project: Eighteen Housing Society, [GEOGRAPHIC_DATA] Pak" at bounding box center [239, 137] width 249 height 13
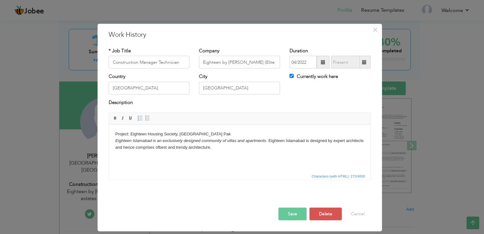
click at [159, 148] on body "Project: Eighteen Housing Society, Islamabad Pak Eighteen Islamabad is an exclu…" at bounding box center [239, 144] width 249 height 26
click at [173, 181] on div "Project: Eighteen Housing Society, Islamabad Pak Rich Text Editor, workEditor E…" at bounding box center [240, 148] width 272 height 73
click at [294, 214] on button "Save" at bounding box center [293, 214] width 28 height 13
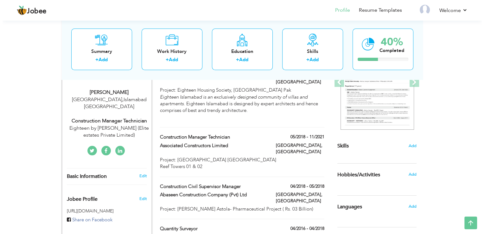
scroll to position [89, 0]
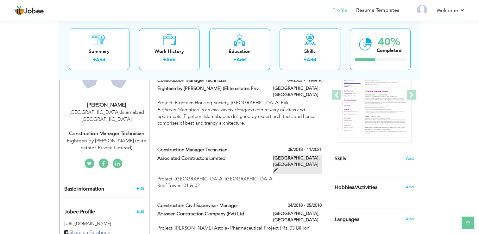
click at [278, 168] on span at bounding box center [275, 170] width 4 height 4
type input "Associated Constructors Limited"
type input "05/2018"
type input "11/2021"
type input "Karachi"
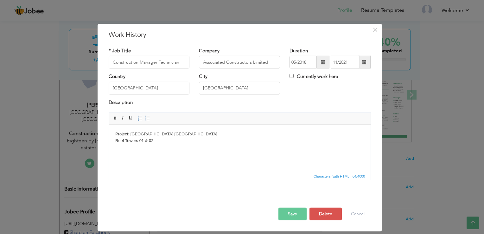
click at [128, 149] on html "Project: Emaar crescent bay karachi Reef Towers 01 & 02" at bounding box center [240, 138] width 262 height 26
click at [163, 142] on body "Project: Emaar crescent bay karachi Reef Towers 01 & 02" at bounding box center [239, 137] width 249 height 13
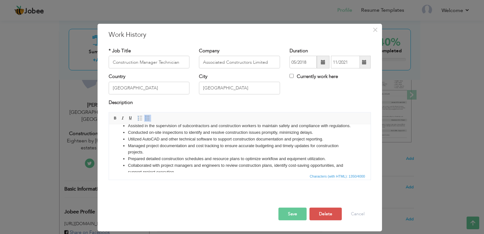
scroll to position [0, 0]
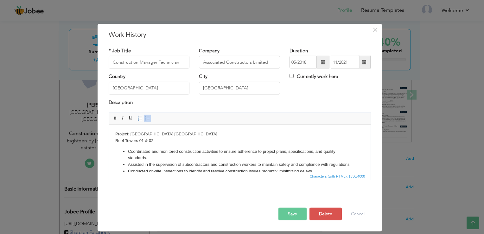
click at [153, 159] on li "Coordinated and monitored construction activities to ensure adherence to projec…" at bounding box center [240, 154] width 224 height 13
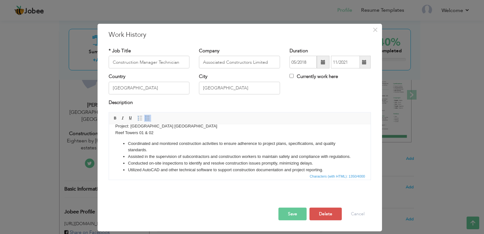
scroll to position [15, 0]
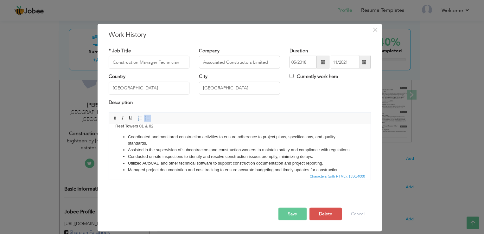
click at [189, 150] on li "Assisted in the supervision of subcontractors and construction workers to maint…" at bounding box center [240, 150] width 224 height 7
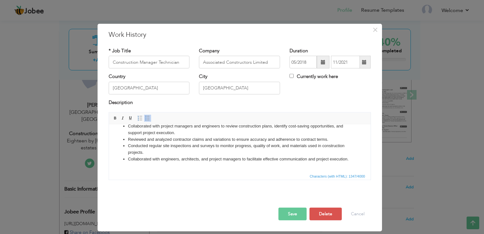
scroll to position [91, 0]
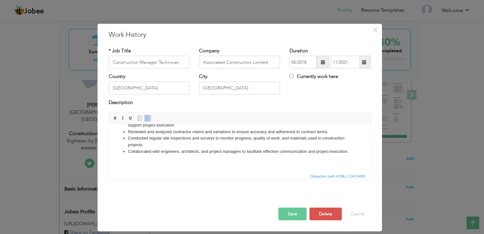
click at [291, 215] on button "Save" at bounding box center [293, 214] width 28 height 13
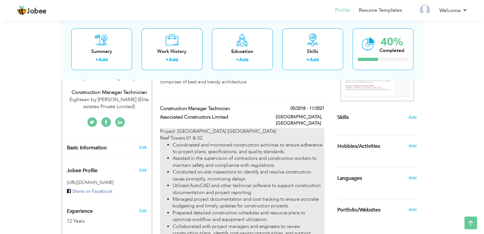
scroll to position [127, 0]
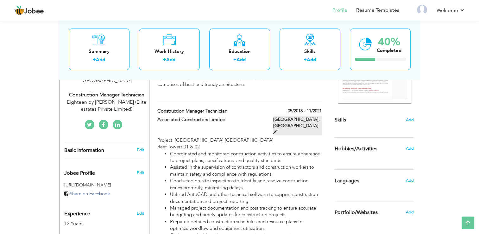
click at [278, 129] on span at bounding box center [275, 131] width 4 height 4
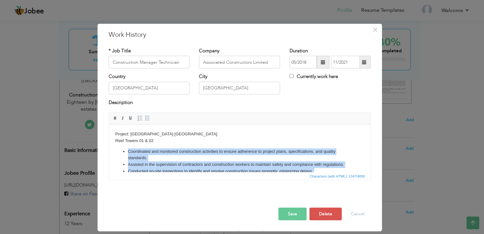
scroll to position [81, 0]
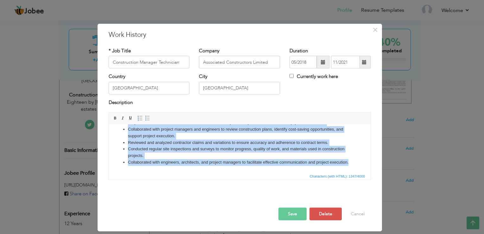
drag, startPoint x: 122, startPoint y: 149, endPoint x: 273, endPoint y: 183, distance: 154.4
click at [273, 172] on html "Project: Emaar crescent bay karachi Reef Towers 01 & 02 Coordinated and monitor…" at bounding box center [240, 111] width 262 height 122
copy ul "Coordinated and monitored construction activities to ensure adherence to projec…"
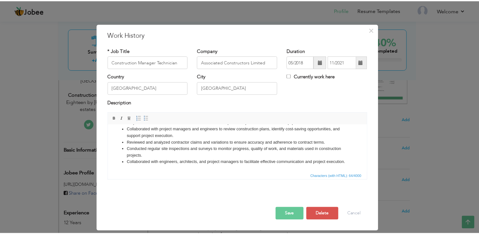
scroll to position [0, 0]
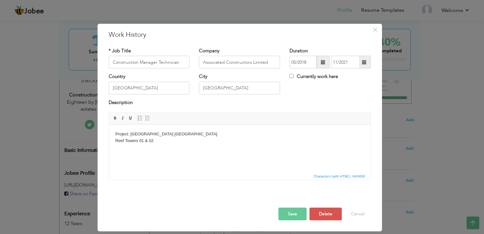
click at [298, 215] on button "Save" at bounding box center [293, 214] width 28 height 13
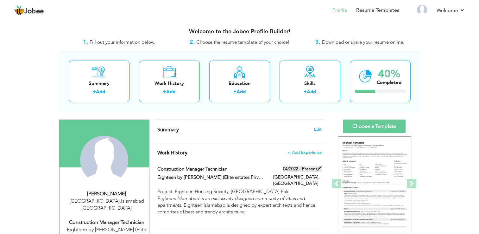
click at [320, 168] on span at bounding box center [320, 168] width 4 height 4
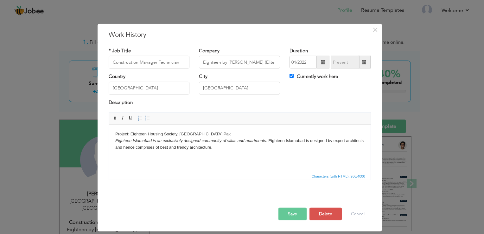
click at [119, 156] on body "Project: Eighteen Housing Society, [GEOGRAPHIC_DATA] [GEOGRAPHIC_DATA] is an ex…" at bounding box center [239, 144] width 249 height 26
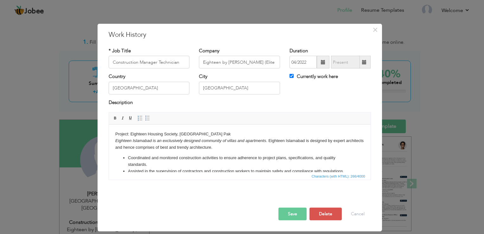
scroll to position [80, 0]
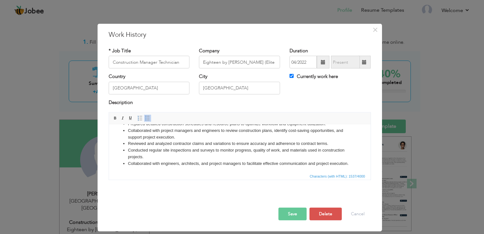
click at [294, 216] on button "Save" at bounding box center [293, 214] width 28 height 13
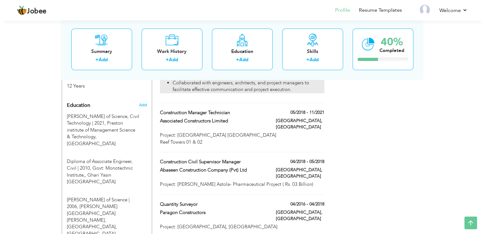
scroll to position [266, 0]
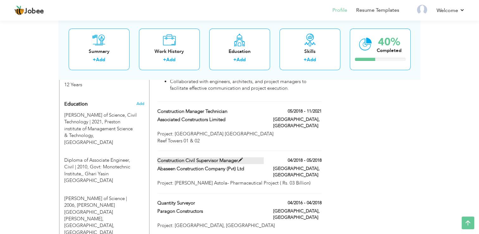
click at [240, 158] on span at bounding box center [240, 160] width 5 height 5
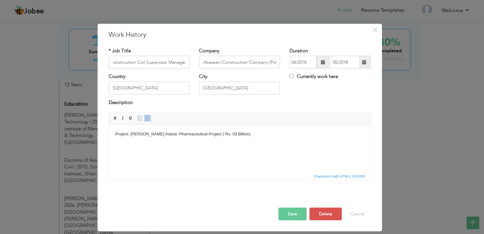
scroll to position [0, 0]
click at [176, 144] on html "Project: [PERSON_NAME] Astola- Pharmaceutical Project ( Rs. 03 Billion)" at bounding box center [240, 134] width 262 height 19
click at [228, 133] on body "Project: [PERSON_NAME] Astola- Pharmaceutical Project ( Rs. 03 Billion)" at bounding box center [239, 134] width 249 height 7
drag, startPoint x: 113, startPoint y: 61, endPoint x: 204, endPoint y: 70, distance: 91.0
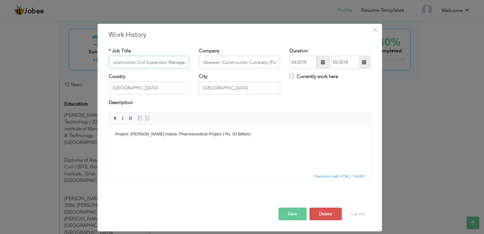
click at [204, 70] on div "* Job Title Construction Civil Supervisor Manager Company Abaseen Construction …" at bounding box center [240, 61] width 272 height 26
click at [122, 142] on body "Project: [PERSON_NAME] Astola- Pharmaceutical Project ( Rs. 03 Billion)" at bounding box center [239, 137] width 249 height 13
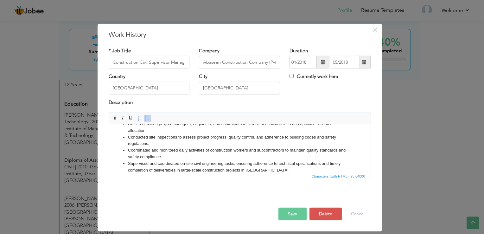
click at [291, 215] on button "Save" at bounding box center [293, 214] width 28 height 13
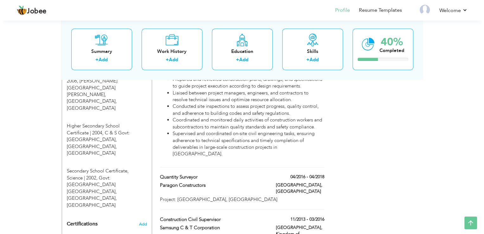
scroll to position [380, 0]
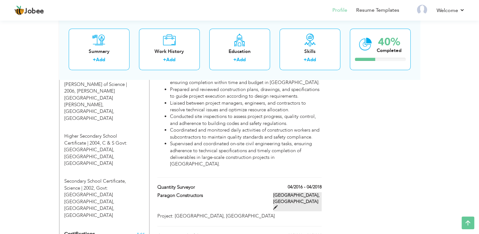
click at [278, 205] on span at bounding box center [275, 207] width 4 height 4
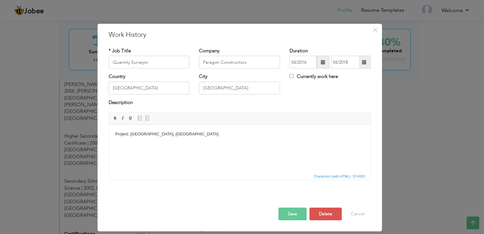
click at [196, 137] on body "Project: [GEOGRAPHIC_DATA], [GEOGRAPHIC_DATA]" at bounding box center [239, 134] width 249 height 7
click at [115, 142] on body "Project: OPAL 225 TOWER, KARACHI ​​​​​​​ The project consists of construction o…" at bounding box center [239, 137] width 249 height 13
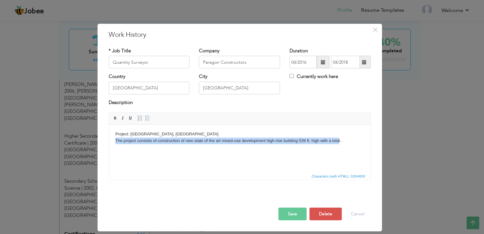
drag, startPoint x: 114, startPoint y: 140, endPoint x: 339, endPoint y: 143, distance: 225.3
click at [339, 143] on html "Project: OPAL 225 TOWER, KARACHI The project consists of construction of new st…" at bounding box center [240, 138] width 262 height 26
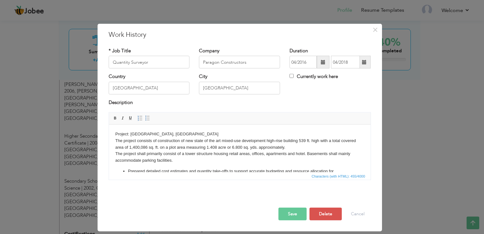
scroll to position [54, 0]
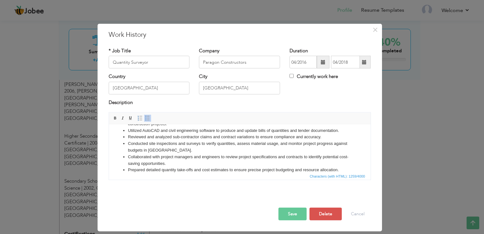
click at [289, 215] on button "Save" at bounding box center [293, 214] width 28 height 13
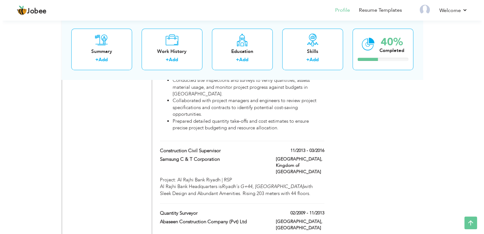
scroll to position [628, 0]
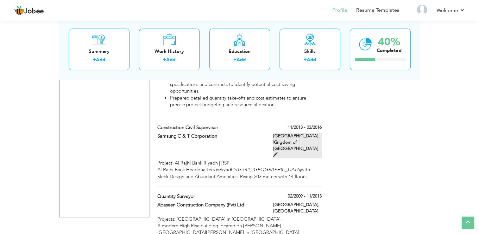
click at [278, 152] on span at bounding box center [275, 154] width 4 height 4
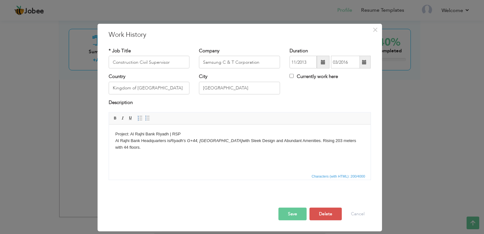
click at [114, 148] on html "Project: Al Rajhi Bank Riyadh | RSP Al Rajhi Bank Headquarters is Riyadh's G+44…" at bounding box center [240, 141] width 262 height 32
click at [116, 147] on html "Project: Al Rajhi Bank Riyadh | RSP Al Rajhi Bank Headquarters is Riyadh's G+44…" at bounding box center [240, 141] width 262 height 32
click at [367, 141] on html "Project: Al Rajhi Bank Riyadh | RSP Al Rajhi Bank Headquarters is Riyadh's G+44…" at bounding box center [240, 141] width 262 height 32
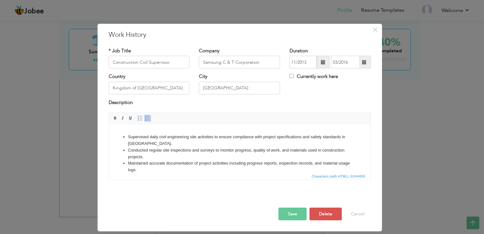
click at [286, 215] on button "Save" at bounding box center [293, 214] width 28 height 13
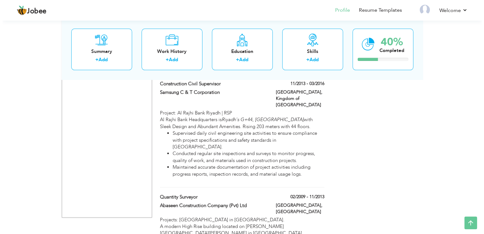
scroll to position [672, 0]
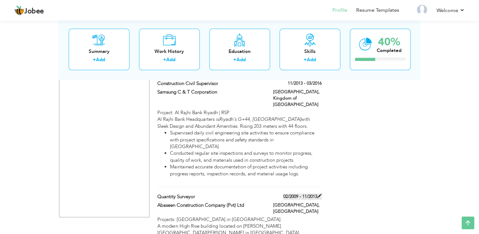
click at [318, 194] on span at bounding box center [320, 196] width 4 height 4
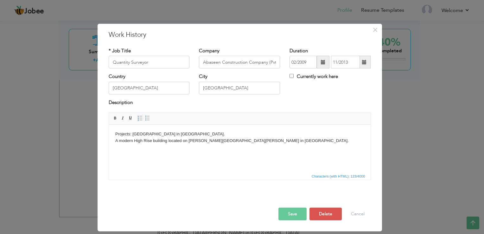
click at [115, 145] on html "Projects: The Residence Tower in Karachi. A modern High Rise building located o…" at bounding box center [240, 138] width 262 height 26
click at [258, 141] on body "Projects: The Residence Tower in Karachi. A modern High Rise building located o…" at bounding box center [239, 137] width 249 height 13
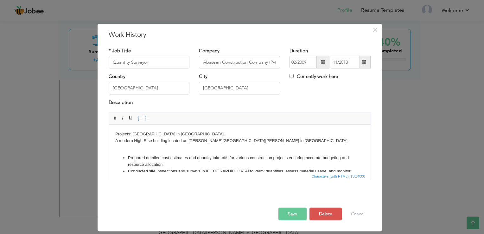
scroll to position [41, 0]
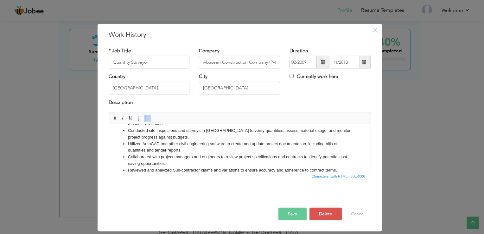
click at [306, 218] on button "Save" at bounding box center [293, 214] width 28 height 13
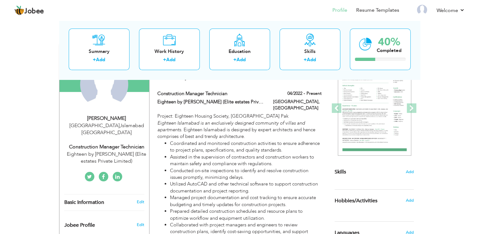
scroll to position [76, 0]
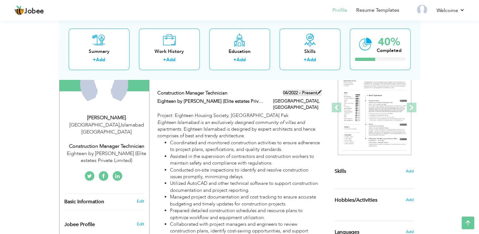
click at [320, 92] on span at bounding box center [320, 92] width 4 height 4
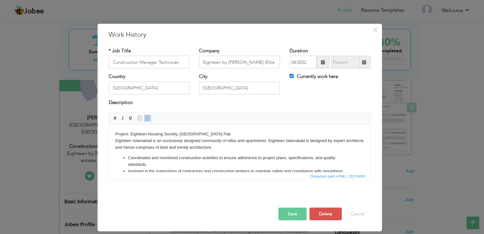
click at [294, 212] on button "Save" at bounding box center [293, 214] width 28 height 13
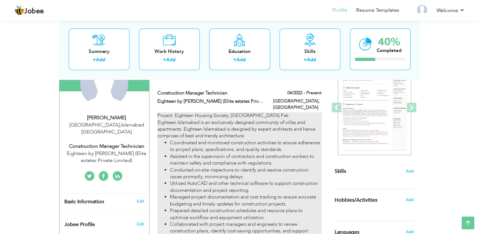
drag, startPoint x: 152, startPoint y: 90, endPoint x: 201, endPoint y: 157, distance: 83.5
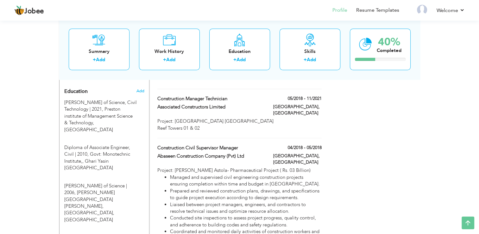
scroll to position [292, 0]
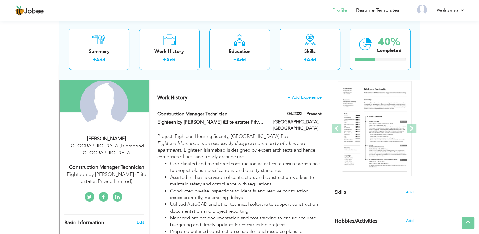
scroll to position [63, 0]
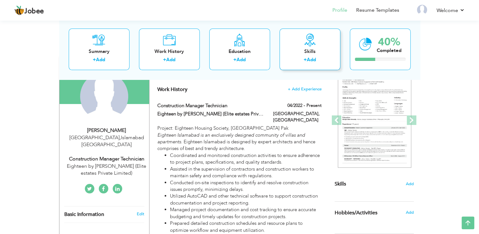
click at [306, 46] on icon at bounding box center [310, 40] width 13 height 13
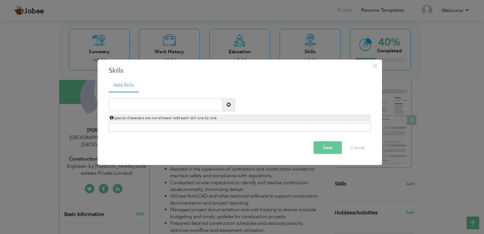
click at [228, 106] on span at bounding box center [229, 104] width 4 height 4
click at [163, 106] on input "text" at bounding box center [166, 104] width 114 height 13
click at [282, 102] on div "Quantity Surveying Duplicate entry Special characters are not allowed. Add each…" at bounding box center [240, 109] width 272 height 23
click at [187, 124] on div "Click on , to mark skill as primary." at bounding box center [240, 127] width 262 height 9
click at [195, 101] on input "Quantity Surveying" at bounding box center [166, 104] width 114 height 13
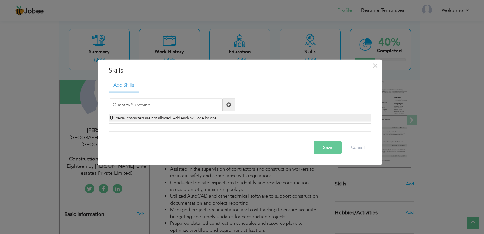
click at [228, 106] on span at bounding box center [229, 104] width 4 height 4
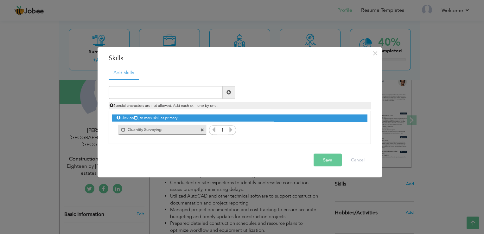
click at [231, 131] on icon at bounding box center [231, 129] width 6 height 6
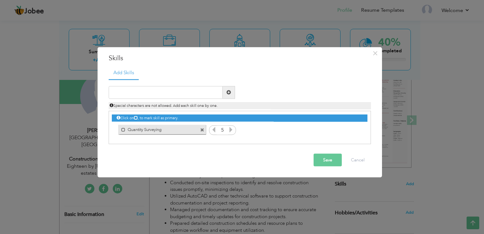
click at [214, 130] on icon at bounding box center [214, 129] width 6 height 6
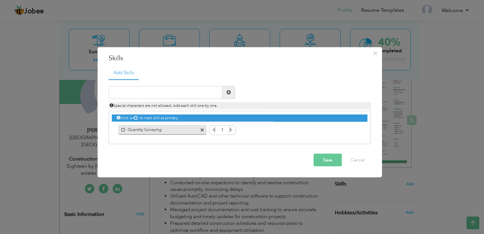
click at [230, 130] on icon at bounding box center [231, 129] width 6 height 6
click at [227, 92] on span at bounding box center [229, 92] width 4 height 4
click at [178, 92] on input "text" at bounding box center [166, 92] width 114 height 13
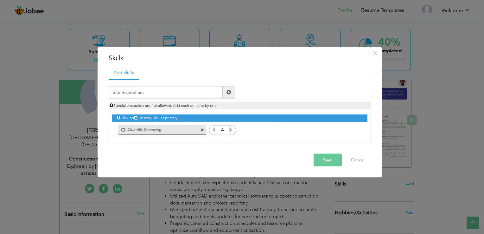
click at [229, 92] on span at bounding box center [229, 92] width 4 height 4
click at [355, 127] on icon at bounding box center [355, 129] width 6 height 6
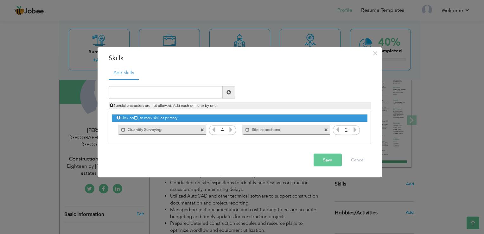
click at [355, 127] on icon at bounding box center [355, 129] width 6 height 6
click at [196, 93] on input "text" at bounding box center [166, 92] width 114 height 13
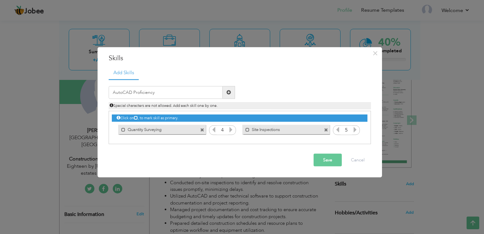
click at [227, 92] on span at bounding box center [229, 92] width 4 height 4
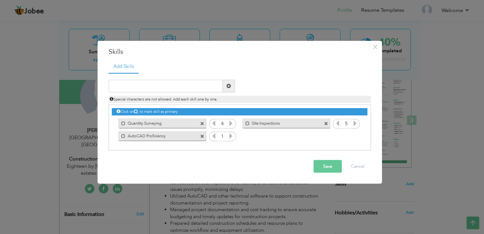
click at [229, 136] on icon at bounding box center [231, 136] width 6 height 6
click at [195, 84] on input "text" at bounding box center [166, 86] width 114 height 13
click at [228, 84] on span at bounding box center [229, 86] width 4 height 4
click at [357, 133] on icon at bounding box center [355, 136] width 6 height 6
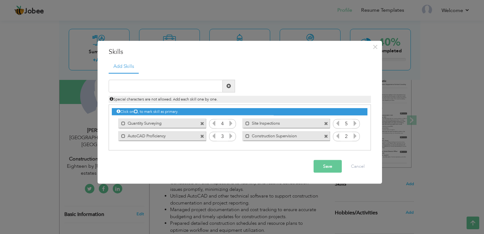
click at [357, 133] on icon at bounding box center [355, 136] width 6 height 6
click at [163, 86] on input "text" at bounding box center [166, 86] width 114 height 13
click at [227, 86] on span at bounding box center [229, 86] width 4 height 4
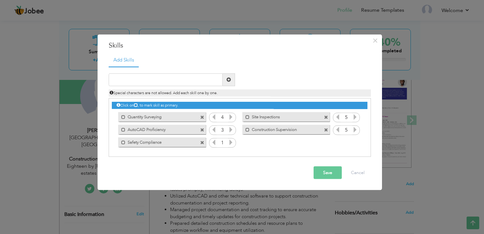
click at [232, 145] on icon at bounding box center [231, 142] width 6 height 6
click at [182, 73] on div at bounding box center [172, 79] width 126 height 13
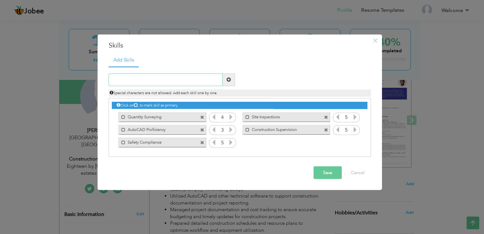
click at [181, 77] on input "text" at bounding box center [166, 79] width 114 height 13
click at [228, 79] on span at bounding box center [229, 79] width 4 height 4
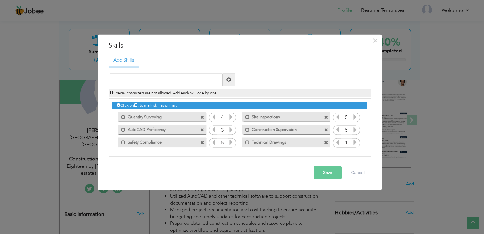
click at [357, 142] on icon at bounding box center [355, 142] width 6 height 6
click at [149, 75] on input "text" at bounding box center [166, 79] width 114 height 13
click at [354, 142] on icon at bounding box center [355, 142] width 6 height 6
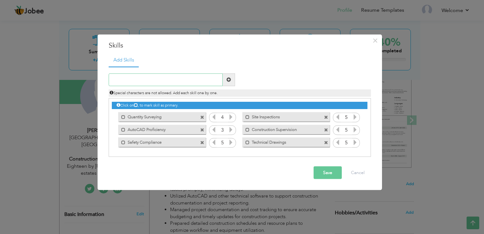
click at [139, 82] on input "text" at bounding box center [166, 79] width 114 height 13
drag, startPoint x: 236, startPoint y: 80, endPoint x: 229, endPoint y: 79, distance: 7.1
click at [229, 79] on div "Resource Allocation" at bounding box center [172, 79] width 136 height 13
click at [229, 79] on span at bounding box center [229, 79] width 4 height 4
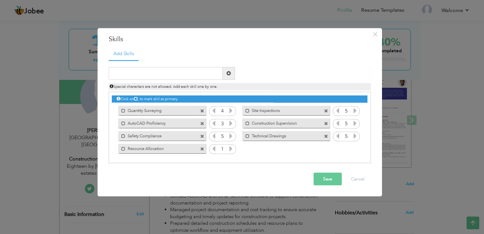
click at [231, 149] on icon at bounding box center [231, 148] width 6 height 6
click at [225, 75] on span at bounding box center [229, 73] width 12 height 13
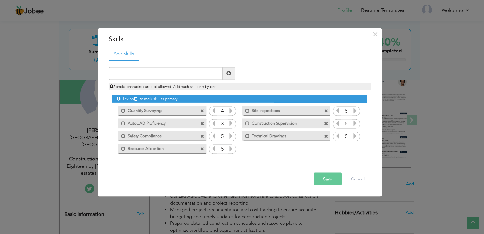
drag, startPoint x: 358, startPoint y: 110, endPoint x: 359, endPoint y: 125, distance: 15.8
click at [359, 125] on div "Click on , to mark skill as primary. Mark as primary skill. Quantity Surveying …" at bounding box center [239, 123] width 255 height 63
drag, startPoint x: 299, startPoint y: 106, endPoint x: 299, endPoint y: 143, distance: 36.4
click at [299, 143] on div "Click on , to mark skill as primary. Mark as primary skill. Quantity Surveying …" at bounding box center [239, 123] width 255 height 63
click at [284, 156] on div "Click on , to mark skill as primary." at bounding box center [240, 127] width 262 height 71
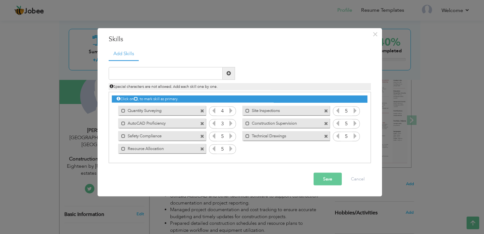
click at [325, 181] on button "Save" at bounding box center [328, 178] width 28 height 13
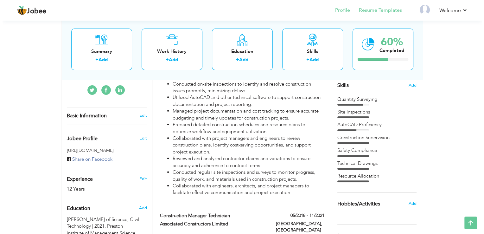
scroll to position [152, 0]
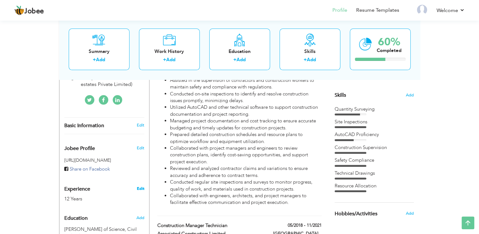
click at [143, 186] on link "Edit" at bounding box center [141, 189] width 8 height 6
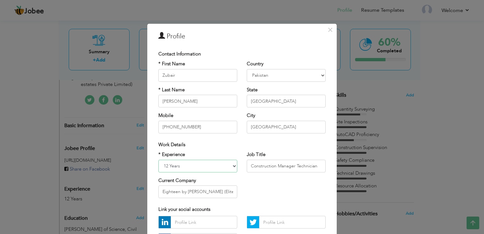
click at [184, 164] on select "Entry Level Less than 1 Year 1 Year 2 Years 3 Years 4 Years 5 Years 6 Years 7 Y…" at bounding box center [197, 165] width 79 height 13
click at [158, 159] on select "Entry Level Less than 1 Year 1 Year 2 Years 3 Years 4 Years 5 Years 6 Years 7 Y…" at bounding box center [197, 165] width 79 height 13
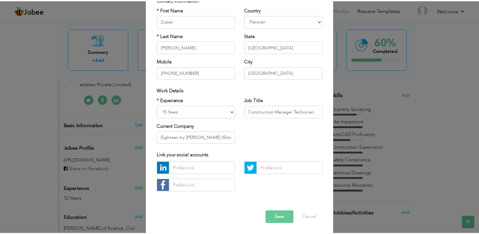
scroll to position [55, 0]
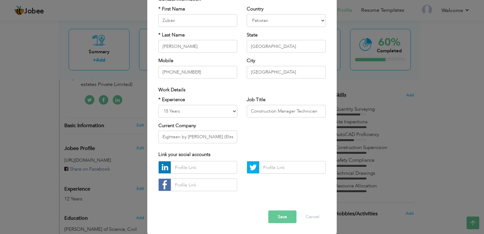
click at [277, 216] on button "Save" at bounding box center [282, 216] width 28 height 13
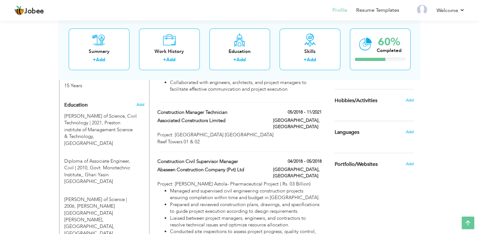
scroll to position [266, 0]
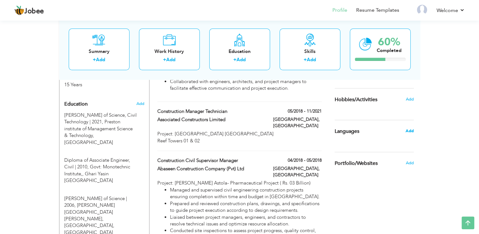
click at [410, 131] on span "Add" at bounding box center [410, 131] width 8 height 6
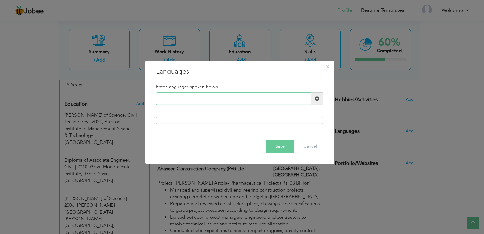
click at [232, 101] on input "text" at bounding box center [233, 98] width 155 height 13
click at [322, 99] on span at bounding box center [317, 98] width 12 height 13
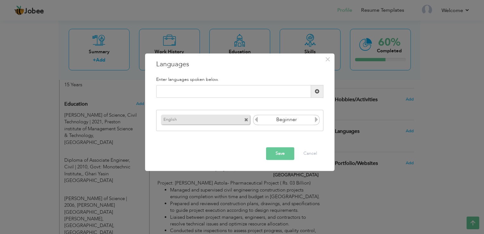
click at [318, 121] on icon at bounding box center [317, 120] width 6 height 6
click at [256, 120] on icon at bounding box center [257, 120] width 6 height 6
click at [243, 96] on input "text" at bounding box center [233, 91] width 155 height 13
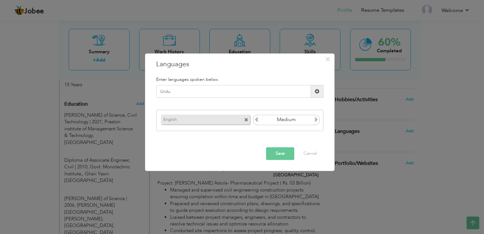
click at [318, 91] on span at bounding box center [317, 91] width 4 height 4
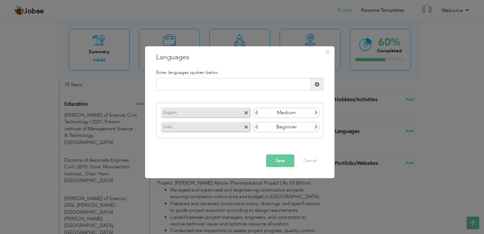
click at [317, 128] on icon at bounding box center [317, 127] width 6 height 6
click at [260, 83] on input "text" at bounding box center [233, 84] width 155 height 13
click at [321, 84] on span at bounding box center [317, 84] width 12 height 13
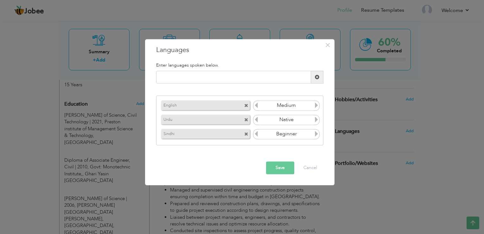
click at [314, 133] on icon at bounding box center [317, 134] width 6 height 6
click at [265, 75] on input "text" at bounding box center [233, 77] width 155 height 13
click at [282, 165] on button "Save" at bounding box center [280, 168] width 28 height 13
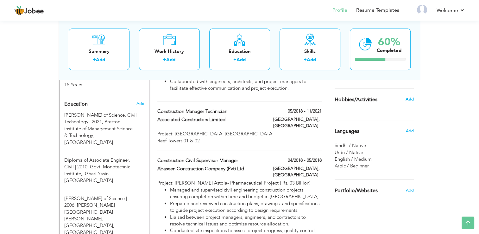
click at [409, 100] on span "Add" at bounding box center [410, 99] width 8 height 6
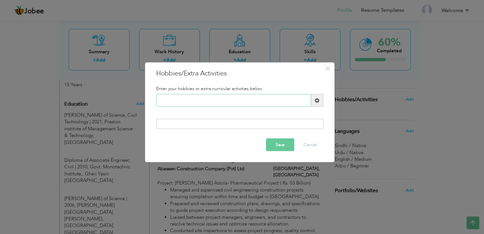
click at [256, 101] on input "text" at bounding box center [233, 100] width 155 height 13
click at [224, 106] on input "Cycling" at bounding box center [233, 100] width 155 height 13
click at [318, 104] on span at bounding box center [317, 100] width 12 height 13
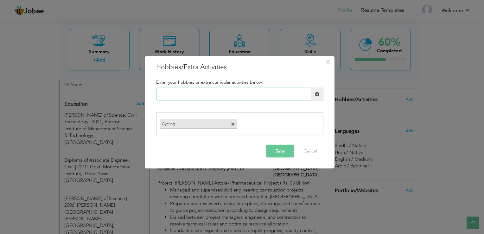
click at [218, 95] on input "text" at bounding box center [233, 94] width 155 height 13
click at [316, 96] on span at bounding box center [317, 94] width 4 height 4
click at [218, 96] on input "text" at bounding box center [233, 94] width 155 height 13
click at [316, 94] on span at bounding box center [317, 94] width 4 height 4
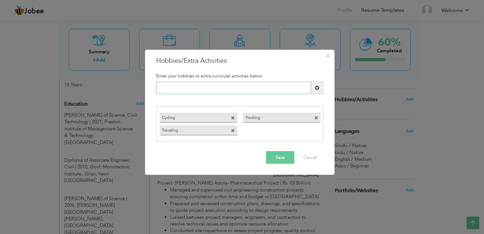
click at [220, 88] on input "text" at bounding box center [233, 87] width 155 height 13
click at [319, 89] on span at bounding box center [317, 87] width 12 height 13
click at [279, 116] on label "Tracking" at bounding box center [276, 117] width 66 height 8
click at [255, 87] on input "text" at bounding box center [233, 87] width 155 height 13
click at [269, 97] on div "Net Surfing Duplicate entry" at bounding box center [239, 90] width 177 height 18
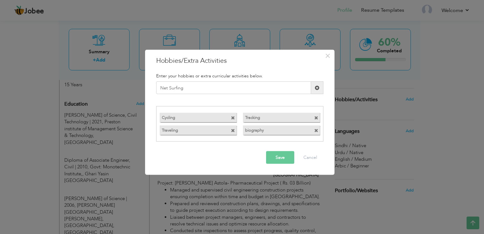
click at [283, 156] on button "Save" at bounding box center [280, 157] width 28 height 13
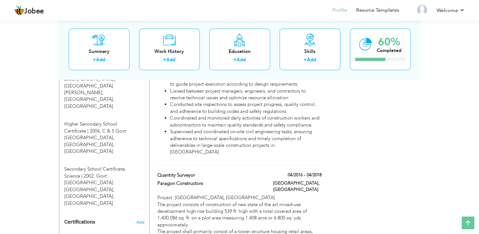
scroll to position [418, 0]
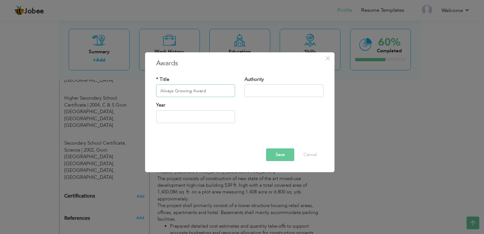
drag, startPoint x: 217, startPoint y: 88, endPoint x: 149, endPoint y: 86, distance: 67.5
click at [149, 86] on div "× Awards * Title Always Growing Award Authority Year" at bounding box center [240, 112] width 190 height 120
paste input "text"
click at [266, 87] on input "text" at bounding box center [284, 91] width 79 height 13
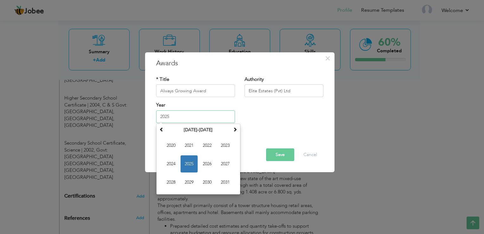
click at [213, 118] on input "2025" at bounding box center [195, 116] width 79 height 13
click at [190, 113] on input "2025" at bounding box center [195, 116] width 79 height 13
click at [224, 147] on span "2023" at bounding box center [225, 145] width 17 height 17
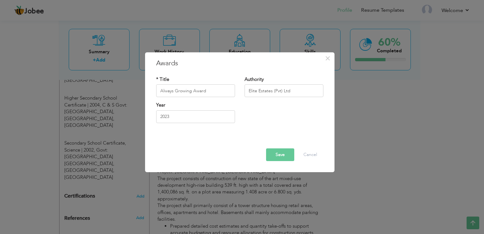
click at [280, 156] on button "Save" at bounding box center [280, 154] width 28 height 13
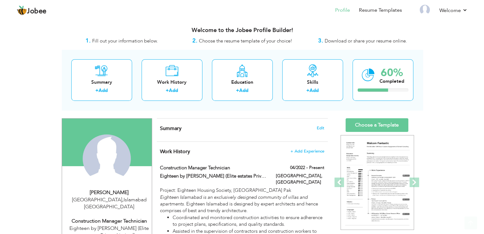
scroll to position [0, 0]
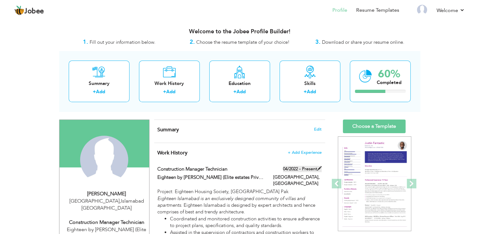
click at [318, 171] on label "04/2022 - Present" at bounding box center [302, 169] width 39 height 6
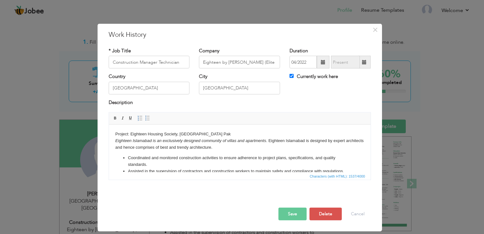
scroll to position [87, 0]
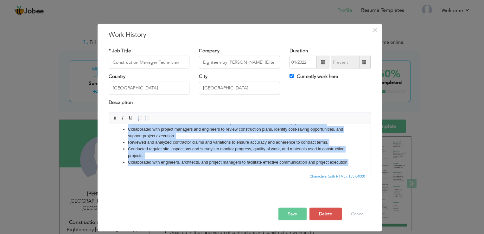
drag, startPoint x: 127, startPoint y: 156, endPoint x: 215, endPoint y: 178, distance: 90.6
click at [215, 172] on html "Project: Eighteen Housing Society, [GEOGRAPHIC_DATA] [GEOGRAPHIC_DATA] is an ex…" at bounding box center [240, 107] width 262 height 129
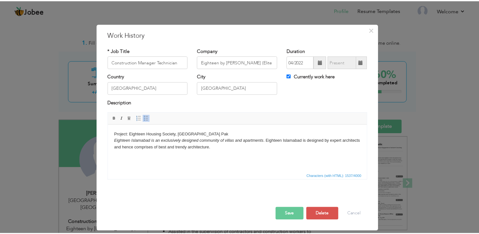
scroll to position [0, 0]
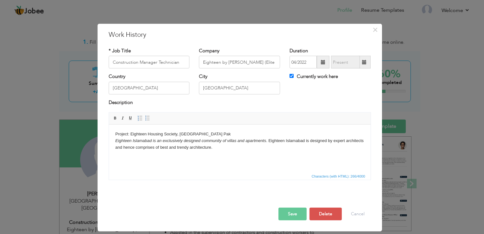
click at [129, 158] on html "Project: Eighteen Housing Society, Islamabad Pak Eighteen Islamabad is an exclu…" at bounding box center [240, 144] width 262 height 39
click at [129, 157] on html "Project: Eighteen Housing Society, [GEOGRAPHIC_DATA] [GEOGRAPHIC_DATA] is an ex…" at bounding box center [240, 141] width 262 height 32
drag, startPoint x: 129, startPoint y: 158, endPoint x: 217, endPoint y: 150, distance: 87.8
click at [217, 150] on html "Project: Eighteen Housing Society, [GEOGRAPHIC_DATA] [GEOGRAPHIC_DATA] is an ex…" at bounding box center [240, 141] width 262 height 32
click at [217, 150] on body "Project: Eighteen Housing Society, [GEOGRAPHIC_DATA] [GEOGRAPHIC_DATA] is an ex…" at bounding box center [239, 141] width 249 height 20
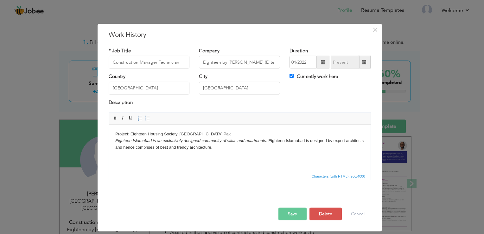
click at [154, 154] on body "Project: Eighteen Housing Society, Islamabad Pak Eighteen Islamabad is an exclu…" at bounding box center [239, 144] width 249 height 26
click at [376, 29] on span "×" at bounding box center [375, 29] width 5 height 11
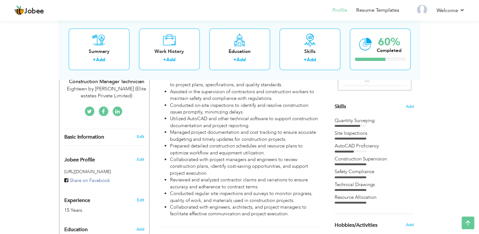
scroll to position [139, 0]
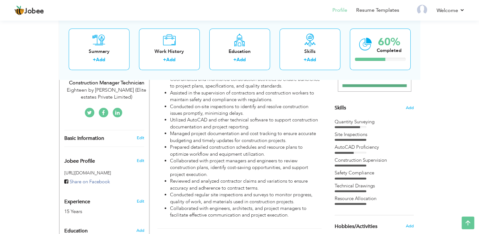
click at [117, 110] on icon at bounding box center [117, 112] width 4 height 5
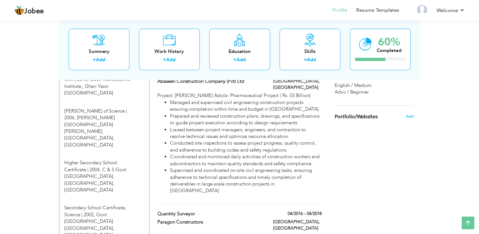
scroll to position [350, 0]
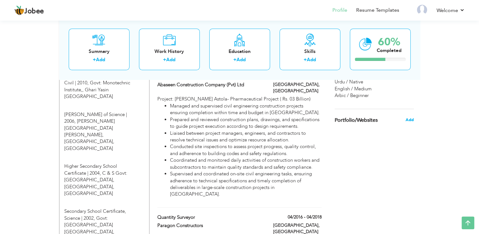
click at [409, 120] on span "Add" at bounding box center [410, 120] width 8 height 6
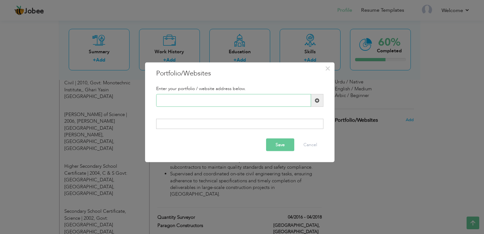
paste input "https://www.linkedin.com/in/zubair-ahmed-563836237/"
click at [282, 145] on button "Save" at bounding box center [280, 144] width 28 height 13
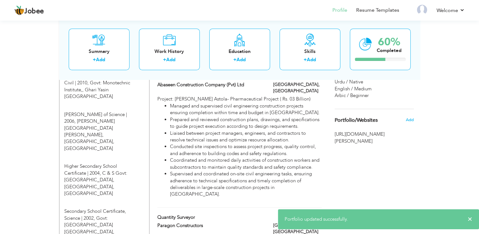
click at [355, 135] on span "https://www.linkedin.com/in/zubair-ahmed-563836237/" at bounding box center [374, 138] width 79 height 14
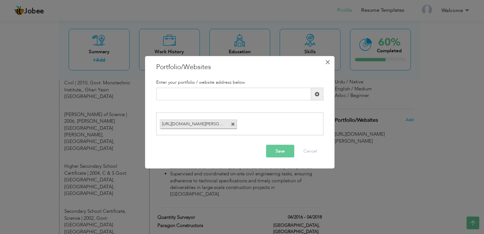
click at [327, 61] on span "×" at bounding box center [327, 61] width 5 height 11
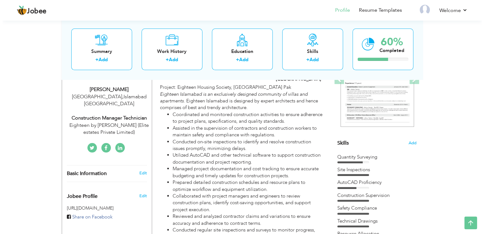
scroll to position [97, 0]
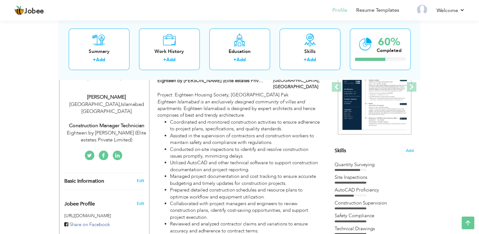
click at [118, 153] on icon at bounding box center [117, 155] width 4 height 5
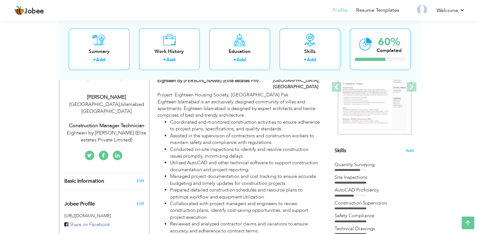
click at [114, 151] on link at bounding box center [118, 156] width 10 height 10
click at [140, 178] on link "Edit" at bounding box center [141, 181] width 8 height 6
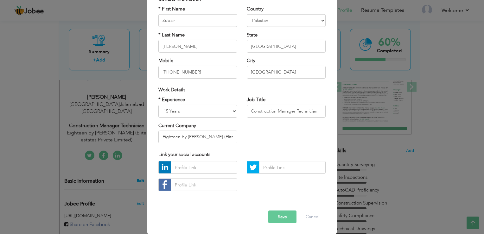
scroll to position [0, 0]
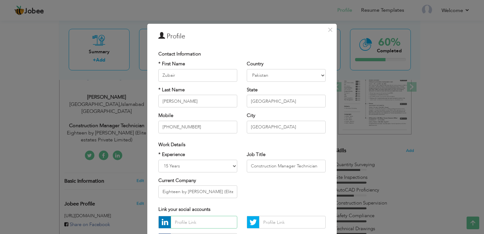
click at [182, 222] on input "text" at bounding box center [204, 222] width 67 height 13
paste input "https://www.linkedin.com/in/zubair-ahmed-563836237/"
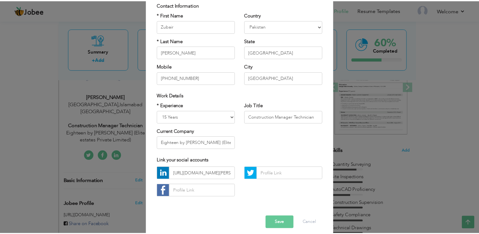
scroll to position [55, 0]
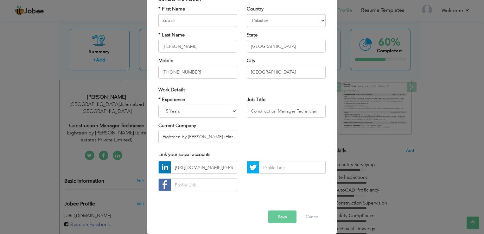
click at [280, 216] on button "Save" at bounding box center [282, 216] width 28 height 13
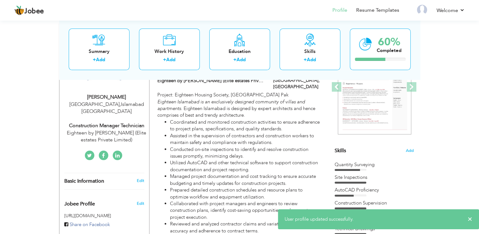
click at [117, 153] on icon at bounding box center [117, 155] width 4 height 5
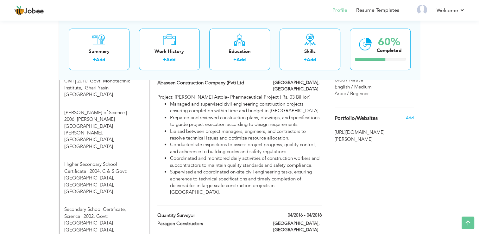
scroll to position [274, 0]
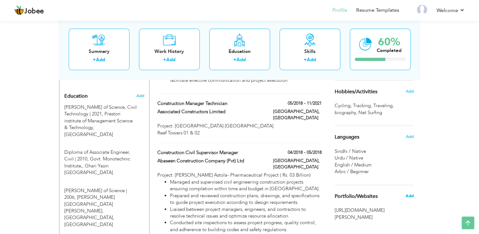
click at [410, 195] on span "Add" at bounding box center [410, 196] width 8 height 6
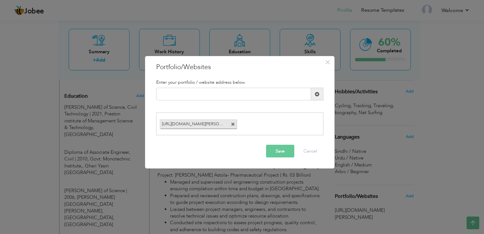
drag, startPoint x: 235, startPoint y: 126, endPoint x: 231, endPoint y: 124, distance: 4.6
click at [231, 124] on div "https://www.linkedin.com/in/zubair-ahmed-563836237/" at bounding box center [198, 124] width 77 height 10
click at [231, 124] on span at bounding box center [233, 124] width 4 height 4
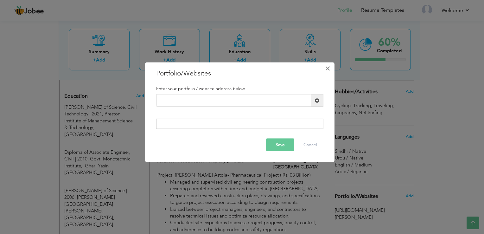
click at [329, 66] on span "×" at bounding box center [327, 68] width 5 height 11
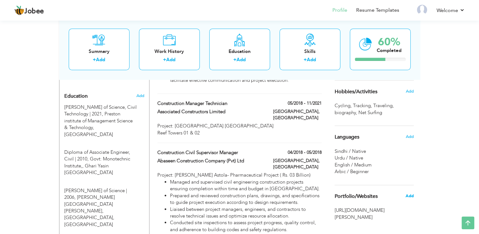
click at [411, 196] on span "Add" at bounding box center [410, 196] width 8 height 6
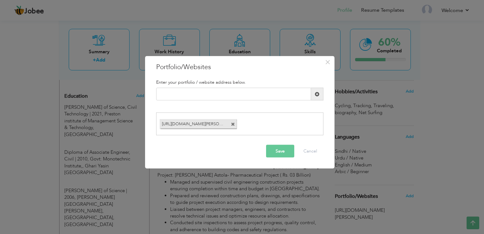
drag, startPoint x: 233, startPoint y: 124, endPoint x: 280, endPoint y: 151, distance: 54.8
click at [280, 151] on div "× Portfolio/Websites Enter your portfolio / website address below. Save Cancel" at bounding box center [240, 112] width 190 height 113
click at [232, 126] on span at bounding box center [233, 124] width 4 height 4
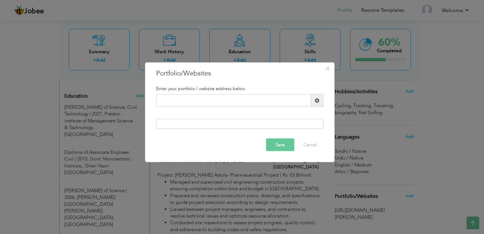
click at [271, 145] on button "Save" at bounding box center [280, 144] width 28 height 13
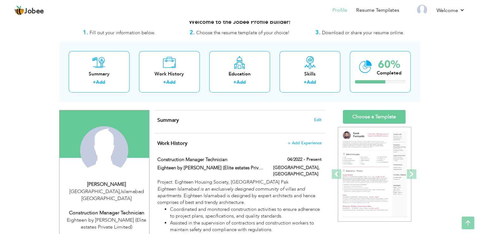
scroll to position [0, 0]
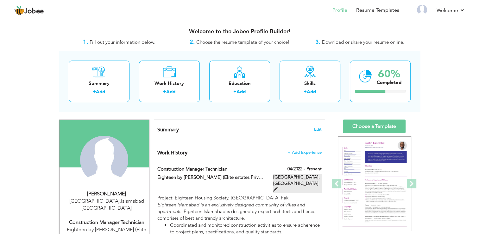
click at [278, 187] on span at bounding box center [275, 189] width 4 height 4
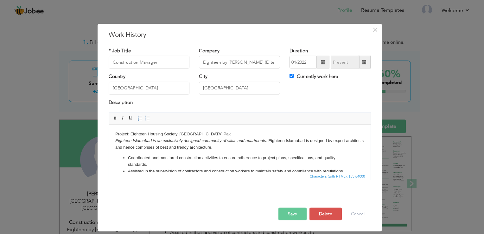
click at [297, 211] on button "Save" at bounding box center [293, 214] width 28 height 13
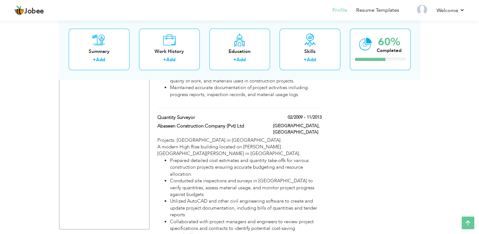
scroll to position [763, 0]
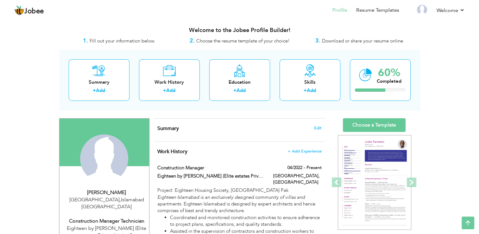
scroll to position [0, 0]
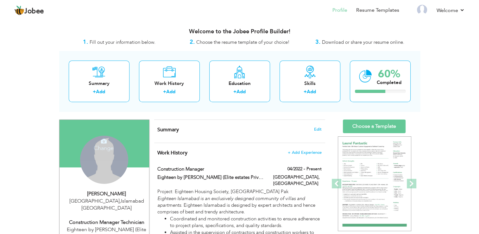
click at [114, 162] on div "Change Remove" at bounding box center [104, 160] width 48 height 48
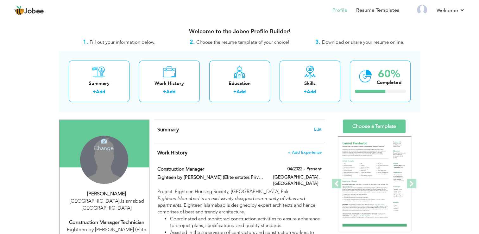
click at [103, 139] on icon at bounding box center [104, 141] width 6 height 6
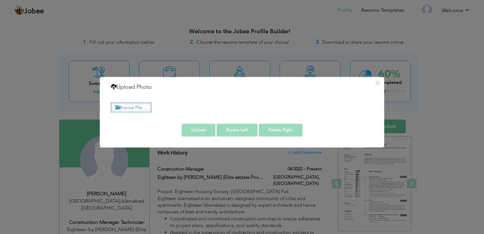
click at [134, 106] on label "Browse File ..." at bounding box center [131, 107] width 41 height 10
click at [0, 0] on input "Browse File ..." at bounding box center [0, 0] width 0 height 0
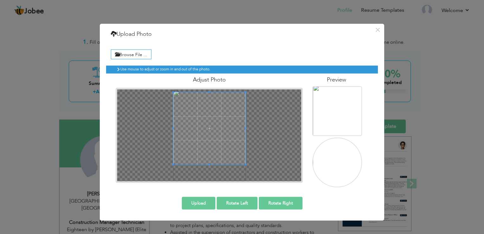
click at [208, 86] on div "Adjust Photo" at bounding box center [209, 128] width 197 height 109
click at [337, 163] on img at bounding box center [338, 167] width 50 height 63
click at [196, 203] on button "Upload" at bounding box center [199, 202] width 34 height 13
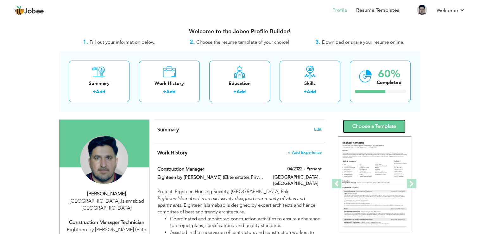
click at [380, 125] on link "Choose a Template" at bounding box center [374, 126] width 63 height 14
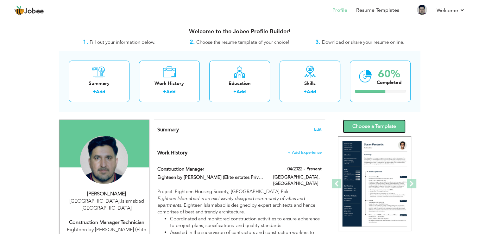
click at [380, 125] on link "Choose a Template" at bounding box center [374, 126] width 63 height 14
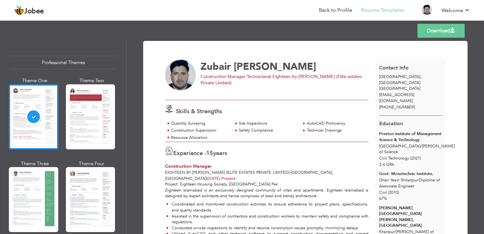
click at [297, 70] on div "[PERSON_NAME]" at bounding box center [283, 67] width 164 height 10
click at [36, 117] on div at bounding box center [33, 116] width 49 height 65
click at [341, 10] on link "Back to Profile" at bounding box center [335, 10] width 33 height 7
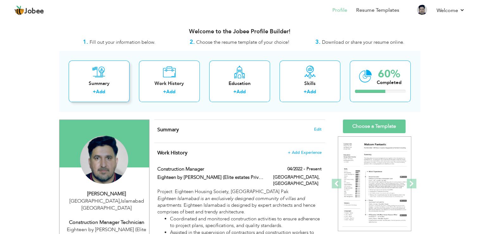
click at [95, 89] on label "+" at bounding box center [94, 91] width 3 height 7
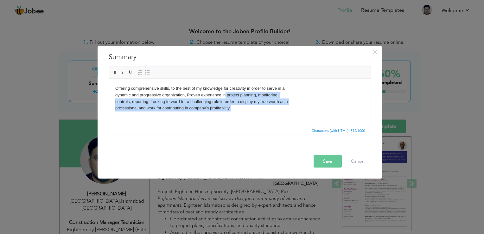
drag, startPoint x: 226, startPoint y: 96, endPoint x: 237, endPoint y: 110, distance: 17.6
click at [237, 110] on body "Offering comprehensive skills, to the best of my knowledge for creativity in or…" at bounding box center [239, 98] width 249 height 26
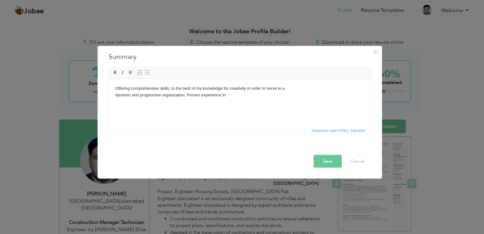
drag, startPoint x: 229, startPoint y: 95, endPoint x: 113, endPoint y: 87, distance: 115.6
click at [113, 87] on html "Offering comprehensive skills, to the best of my knowledge for creativity in or…" at bounding box center [240, 92] width 262 height 26
click at [249, 99] on html "Offering comprehensive skills, to the best of my knowledge for creativity in or…" at bounding box center [240, 92] width 262 height 26
click at [235, 99] on html "Offering comprehensive skills, to the best of my knowledge for creativity in or…" at bounding box center [240, 92] width 262 height 26
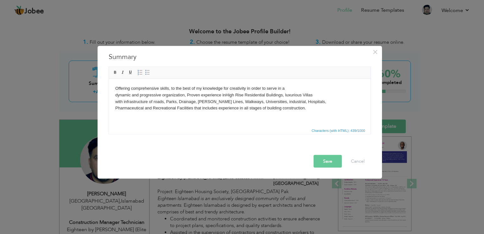
click at [327, 161] on button "Save" at bounding box center [328, 161] width 28 height 13
click at [330, 159] on button "Save" at bounding box center [328, 161] width 28 height 13
click at [328, 162] on button "Save" at bounding box center [328, 161] width 28 height 13
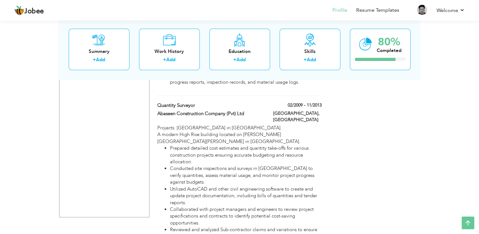
scroll to position [818, 0]
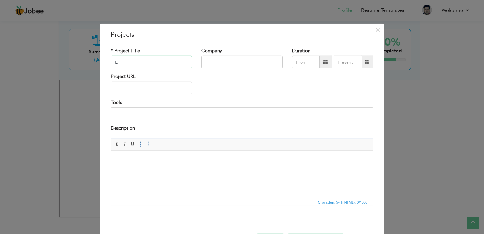
type input "E"
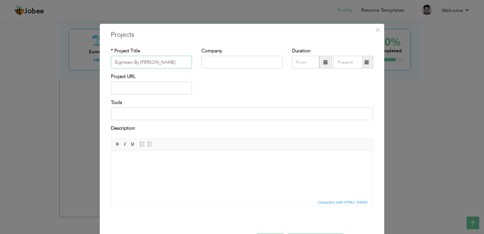
type input "Eighteen By [PERSON_NAME]"
click at [233, 63] on input "text" at bounding box center [242, 62] width 81 height 13
type input "Eighteen by [PERSON_NAME] (Elite estates Private Limited)"
click at [153, 63] on input "Eighteen By [PERSON_NAME]" at bounding box center [151, 62] width 81 height 13
type input "Eighteen"
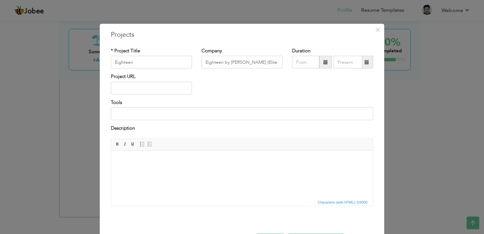
click at [323, 65] on span at bounding box center [325, 62] width 13 height 13
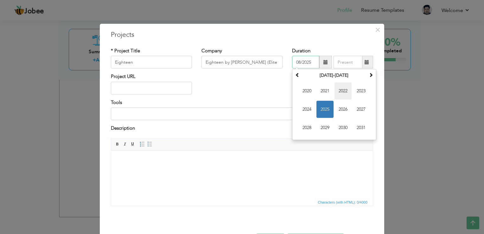
click at [344, 93] on span "2022" at bounding box center [343, 90] width 17 height 17
click at [306, 112] on span "May" at bounding box center [307, 109] width 17 height 17
type input "05/2022"
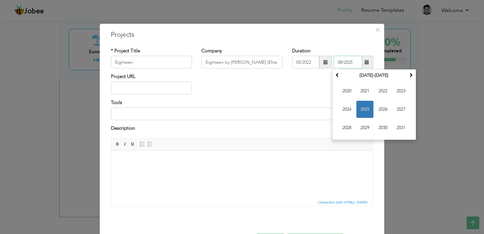
click at [347, 61] on input "08/2025" at bounding box center [348, 62] width 29 height 13
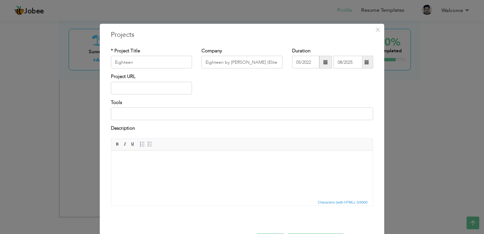
click at [324, 79] on div "Project URL" at bounding box center [242, 86] width 272 height 26
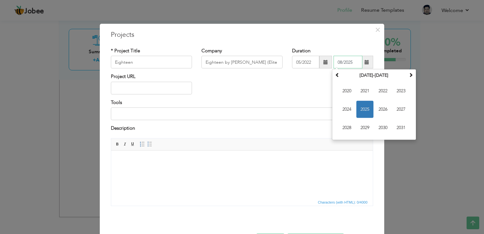
click at [352, 60] on input "08/2025" at bounding box center [348, 62] width 29 height 13
type input "0"
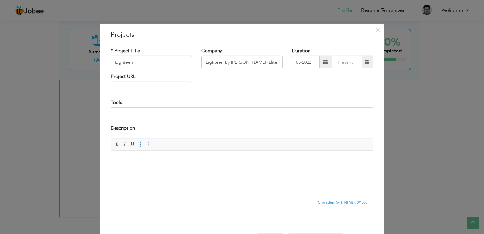
click at [294, 91] on div "Project URL" at bounding box center [242, 86] width 272 height 26
click at [150, 90] on input "text" at bounding box center [151, 88] width 81 height 13
paste input "[URL][DOMAIN_NAME]"
type input "[URL][DOMAIN_NAME]"
click at [154, 112] on input at bounding box center [242, 113] width 262 height 13
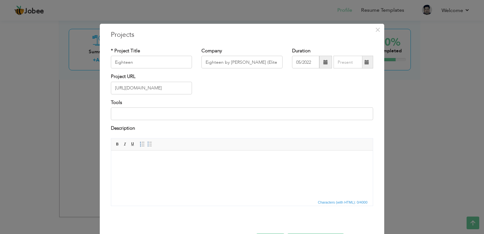
click at [147, 155] on html at bounding box center [242, 159] width 262 height 19
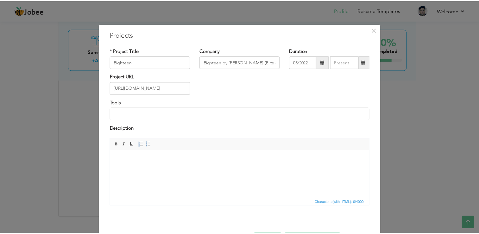
scroll to position [23, 0]
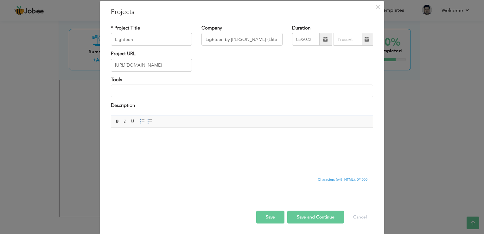
click at [270, 215] on button "Save" at bounding box center [270, 216] width 28 height 13
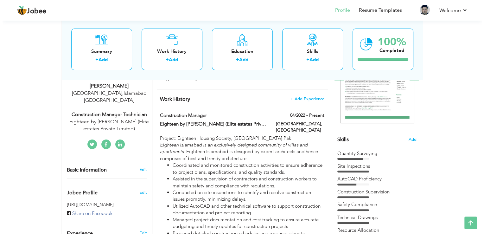
scroll to position [115, 0]
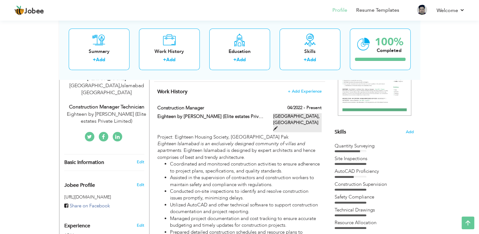
click at [278, 126] on span at bounding box center [275, 128] width 4 height 4
type input "Construction Manager"
type input "Eighteen by [PERSON_NAME] (Elite estates Private Limited)"
type input "04/2022"
type input "[GEOGRAPHIC_DATA]"
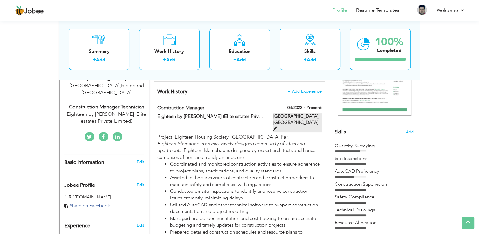
type input "[GEOGRAPHIC_DATA]"
checkbox input "true"
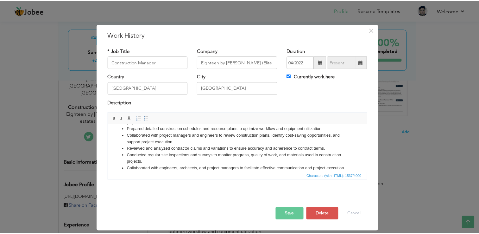
scroll to position [0, 0]
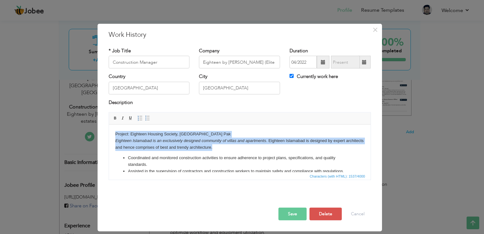
drag, startPoint x: 114, startPoint y: 132, endPoint x: 238, endPoint y: 149, distance: 125.3
click at [238, 149] on html "Project: Eighteen Housing Society, [GEOGRAPHIC_DATA] [GEOGRAPHIC_DATA] is an ex…" at bounding box center [240, 189] width 262 height 129
copy body "Project: Eighteen Housing Society, [GEOGRAPHIC_DATA] [GEOGRAPHIC_DATA] is an ex…"
click at [243, 149] on body "Project: Eighteen Housing Society, [GEOGRAPHIC_DATA] [GEOGRAPHIC_DATA] is an ex…" at bounding box center [239, 189] width 249 height 116
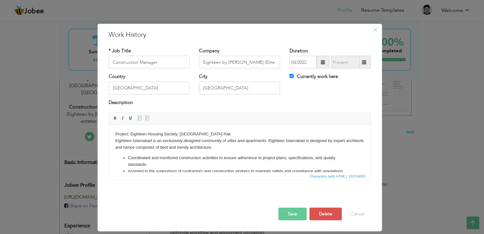
click at [299, 210] on button "Save" at bounding box center [293, 214] width 28 height 13
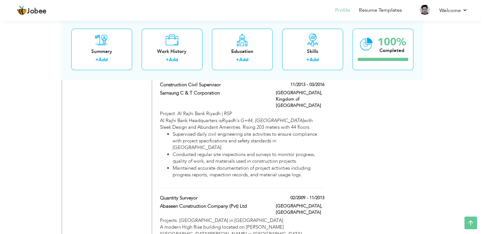
scroll to position [843, 0]
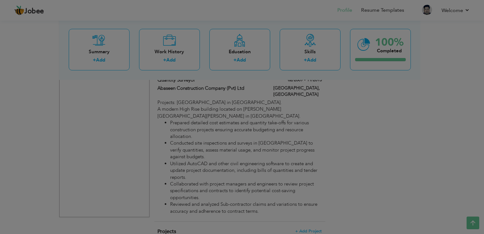
scroll to position [0, 0]
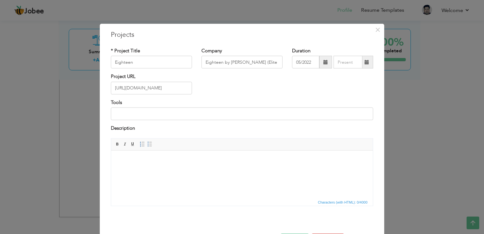
click at [160, 156] on html at bounding box center [242, 159] width 262 height 19
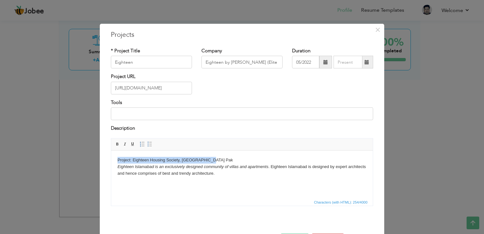
drag, startPoint x: 209, startPoint y: 158, endPoint x: 116, endPoint y: 157, distance: 92.9
click at [116, 157] on html "Project: Eighteen Housing Society, [GEOGRAPHIC_DATA] [GEOGRAPHIC_DATA] is an ex…" at bounding box center [242, 166] width 262 height 32
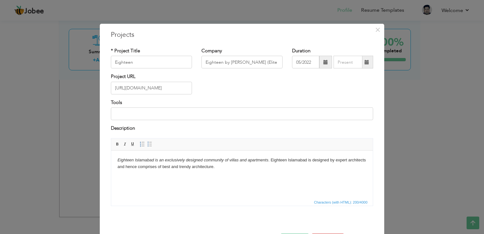
click at [164, 176] on html "Eighteen Islamabad is an exclusively designed community of villas and apartment…" at bounding box center [242, 163] width 262 height 26
click at [217, 167] on body "Eighteen Islamabad is an exclusively designed community of villas and apartment…" at bounding box center [242, 163] width 249 height 13
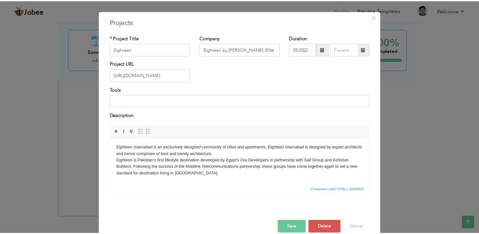
scroll to position [23, 0]
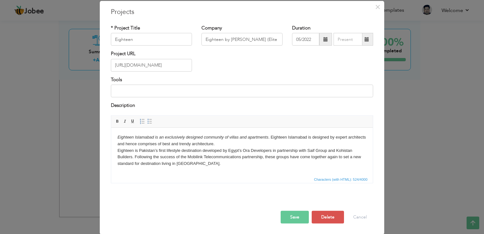
click at [288, 216] on button "Save" at bounding box center [295, 216] width 28 height 13
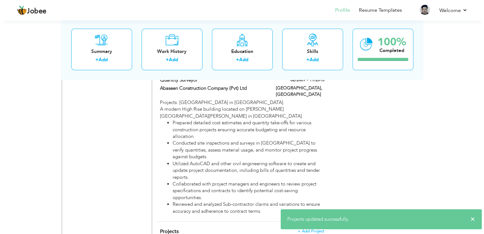
scroll to position [897, 0]
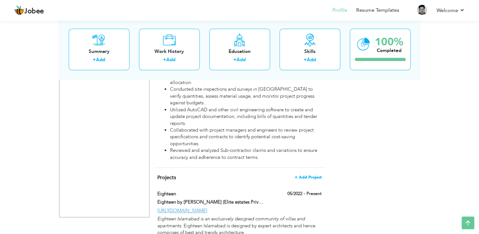
click at [311, 175] on span "+ Add Project" at bounding box center [308, 177] width 27 height 4
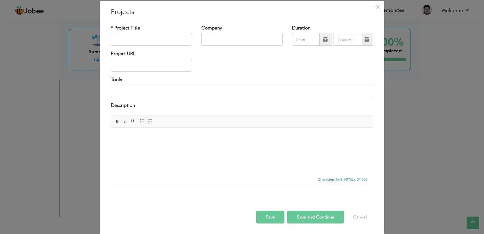
scroll to position [0, 0]
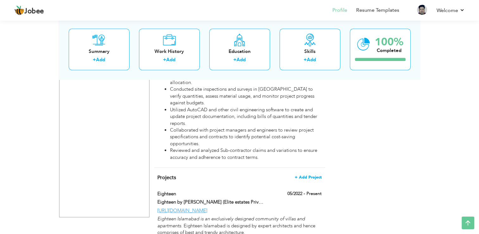
click at [311, 175] on span "+ Add Project" at bounding box center [308, 177] width 27 height 4
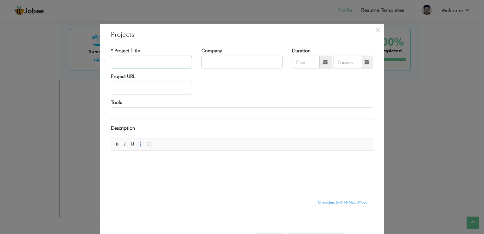
click at [136, 65] on input "text" at bounding box center [151, 62] width 81 height 13
type input "E"
type input "Emaar [GEOGRAPHIC_DATA]"
click at [241, 61] on input "text" at bounding box center [242, 62] width 81 height 13
type input "A"
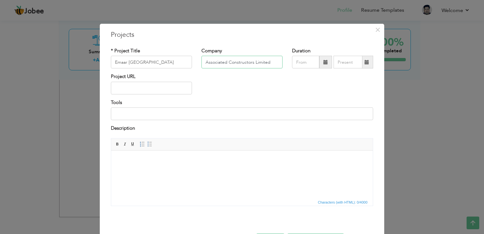
type input "Associated Constructors Limited"
click at [319, 64] on span at bounding box center [325, 62] width 13 height 13
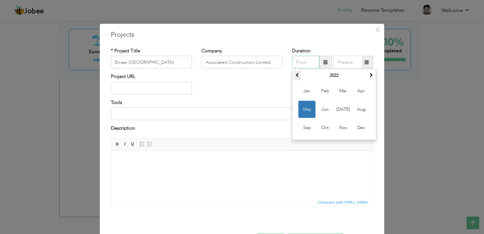
click at [297, 73] on span at bounding box center [297, 75] width 4 height 4
click at [358, 93] on span "Apr" at bounding box center [361, 90] width 17 height 17
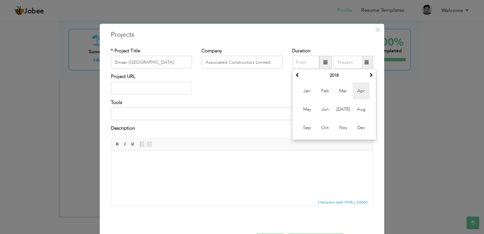
type input "04/2018"
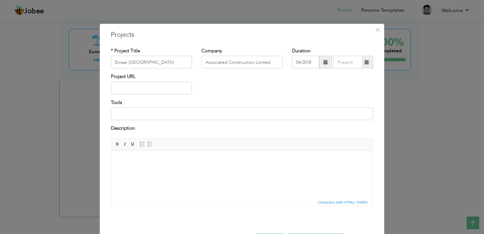
click at [366, 64] on span at bounding box center [367, 62] width 4 height 4
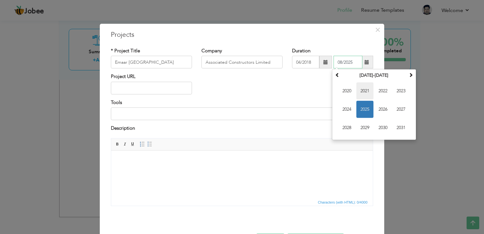
click at [363, 92] on span "2021" at bounding box center [365, 90] width 17 height 17
click at [382, 129] on span "Nov" at bounding box center [383, 127] width 17 height 17
type input "11/2021"
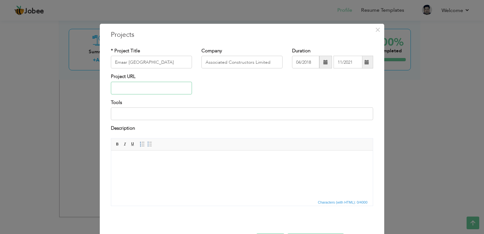
click at [133, 88] on input "text" at bounding box center [151, 88] width 81 height 13
paste input "[URL][DOMAIN_NAME]"
type input "[URL][DOMAIN_NAME]"
click at [140, 159] on body at bounding box center [242, 160] width 249 height 7
click at [170, 64] on input "Emaar [GEOGRAPHIC_DATA]" at bounding box center [151, 62] width 81 height 13
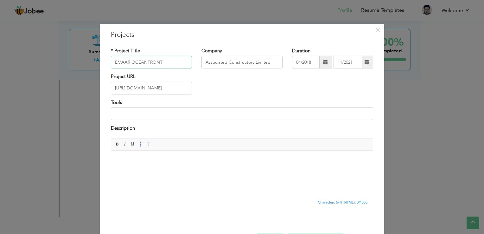
type input "EMAAR OCEANFRONT"
click at [165, 153] on html at bounding box center [242, 159] width 262 height 19
click at [124, 158] on body at bounding box center [242, 160] width 249 height 7
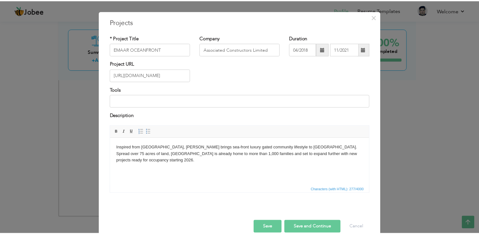
scroll to position [23, 0]
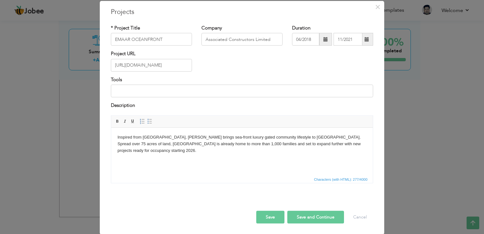
click at [261, 213] on button "Save" at bounding box center [270, 216] width 28 height 13
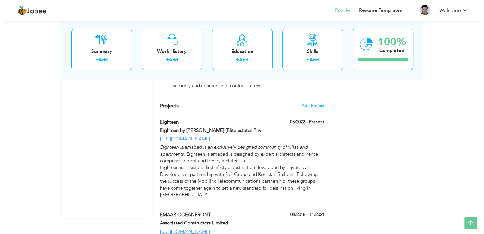
scroll to position [969, 0]
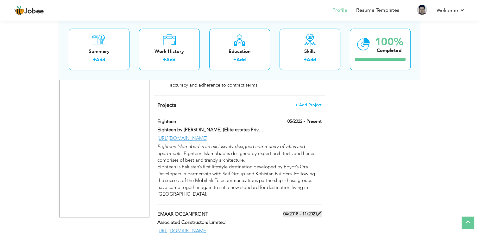
click at [319, 211] on span at bounding box center [320, 213] width 4 height 4
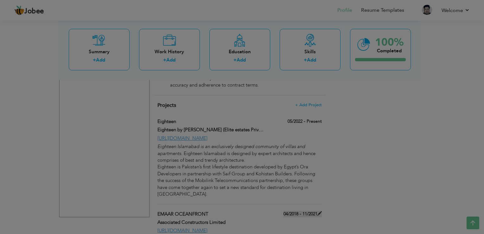
scroll to position [0, 0]
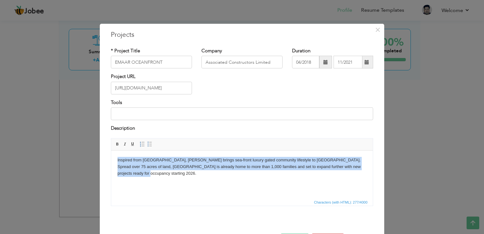
drag, startPoint x: 365, startPoint y: 169, endPoint x: 62, endPoint y: 162, distance: 302.7
click at [111, 162] on html "Inspired from [GEOGRAPHIC_DATA], [PERSON_NAME] brings sea-front luxury gated co…" at bounding box center [242, 169] width 262 height 39
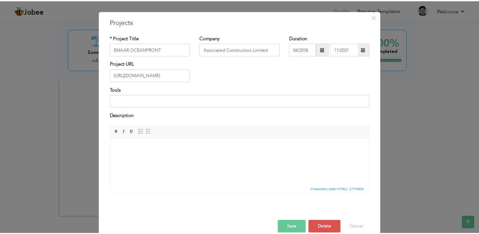
scroll to position [23, 0]
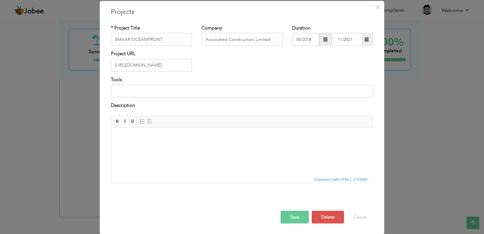
click at [298, 215] on button "Save" at bounding box center [295, 216] width 28 height 13
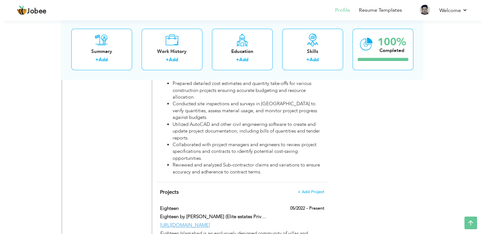
scroll to position [884, 0]
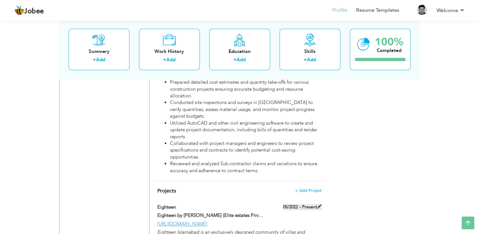
click at [320, 204] on span at bounding box center [320, 206] width 4 height 4
type input "Eighteen"
type input "Eighteen by [PERSON_NAME] (Elite estates Private Limited)"
type input "05/2022"
type input "[URL][DOMAIN_NAME]"
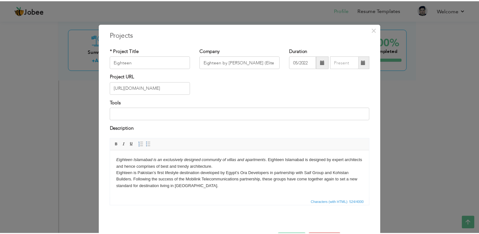
scroll to position [23, 0]
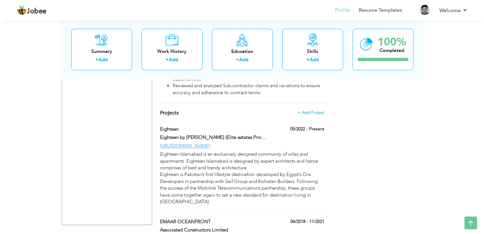
scroll to position [969, 0]
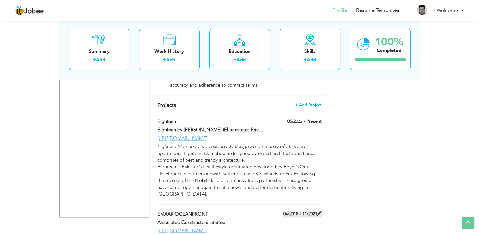
click at [319, 211] on span at bounding box center [320, 213] width 4 height 4
type input "EMAAR OCEANFRONT"
type input "Associated Constructors Limited"
type input "04/2018"
type input "11/2021"
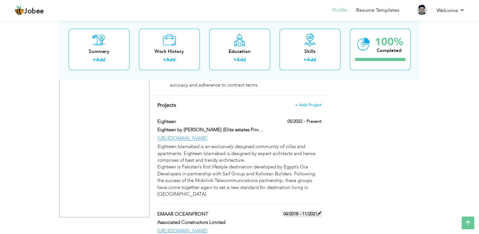
type input "[URL][DOMAIN_NAME]"
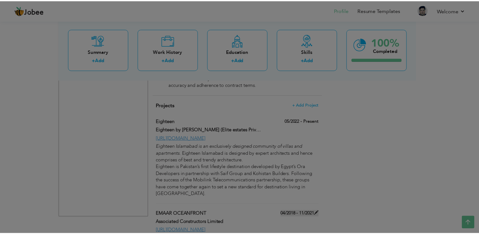
scroll to position [0, 0]
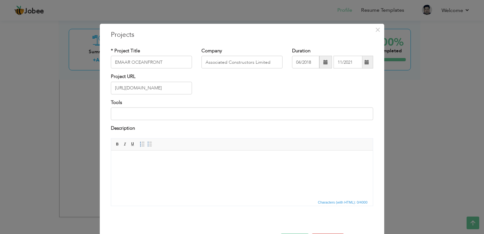
click at [139, 156] on html at bounding box center [242, 159] width 262 height 19
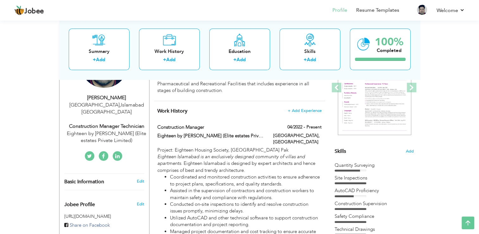
scroll to position [107, 0]
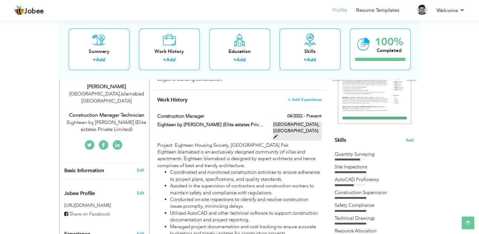
click at [278, 134] on span at bounding box center [275, 136] width 4 height 4
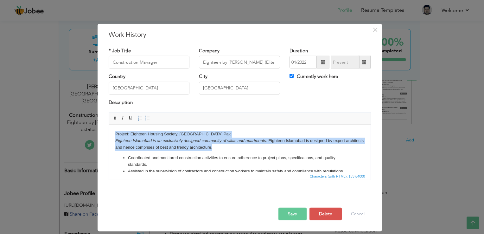
drag, startPoint x: 231, startPoint y: 149, endPoint x: 111, endPoint y: 135, distance: 120.7
click at [111, 135] on html "Project: Eighteen Housing Society, [GEOGRAPHIC_DATA] [GEOGRAPHIC_DATA] is an ex…" at bounding box center [240, 189] width 262 height 129
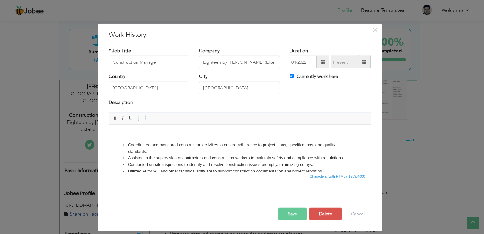
click at [310, 137] on body "Coordinated and monitored construction activities to ensure adherence to projec…" at bounding box center [239, 182] width 249 height 103
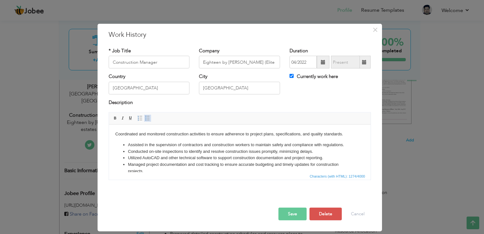
click at [145, 116] on span at bounding box center [147, 118] width 5 height 5
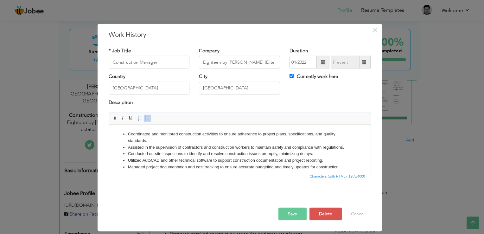
click at [298, 211] on button "Save" at bounding box center [293, 214] width 28 height 13
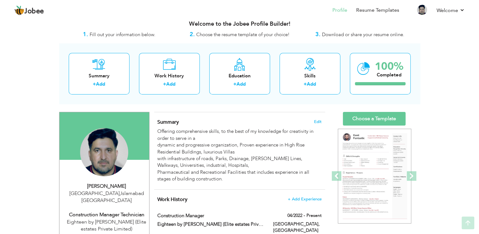
scroll to position [6, 0]
